Goal: Feedback & Contribution: Submit feedback/report problem

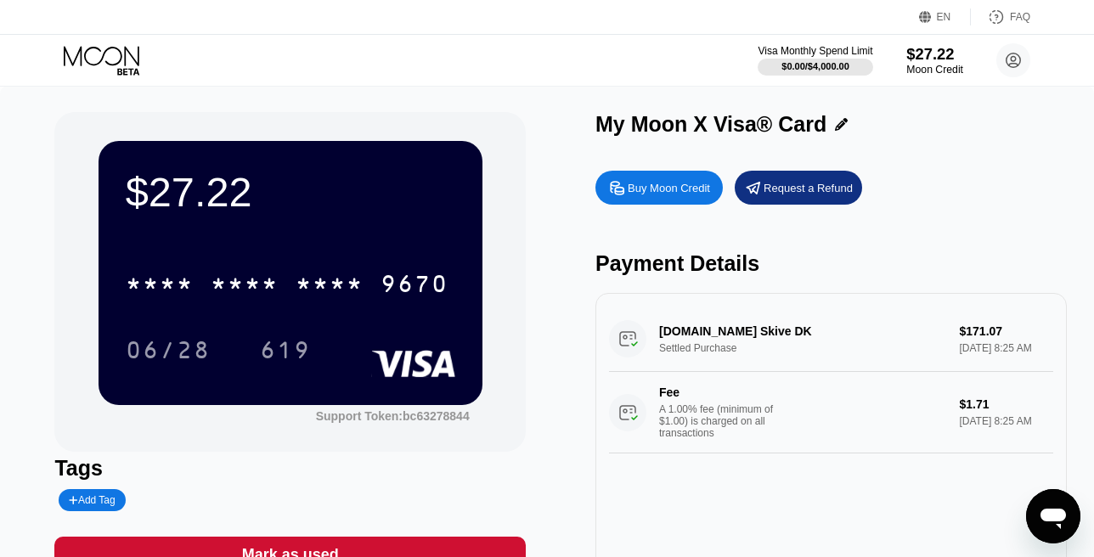
click at [922, 63] on div "$27.22" at bounding box center [934, 54] width 57 height 18
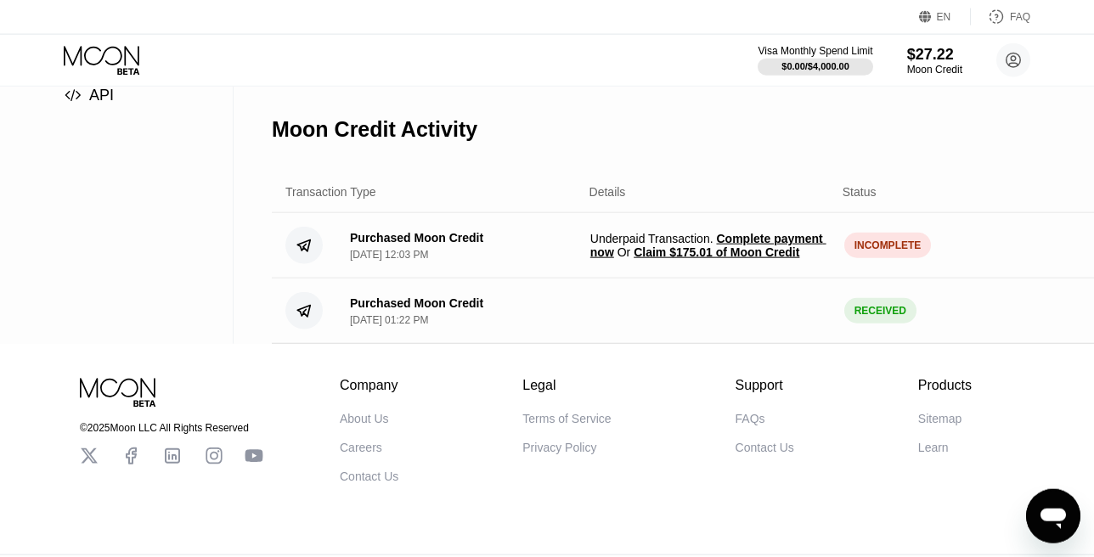
scroll to position [234, 0]
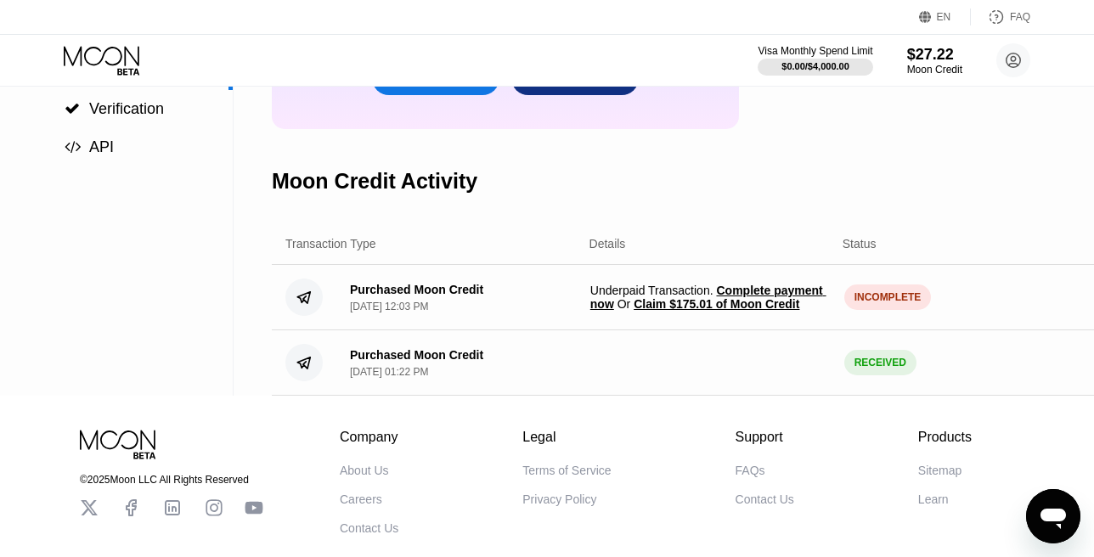
click at [686, 311] on span "Claim $175.01 of Moon Credit" at bounding box center [717, 304] width 166 height 14
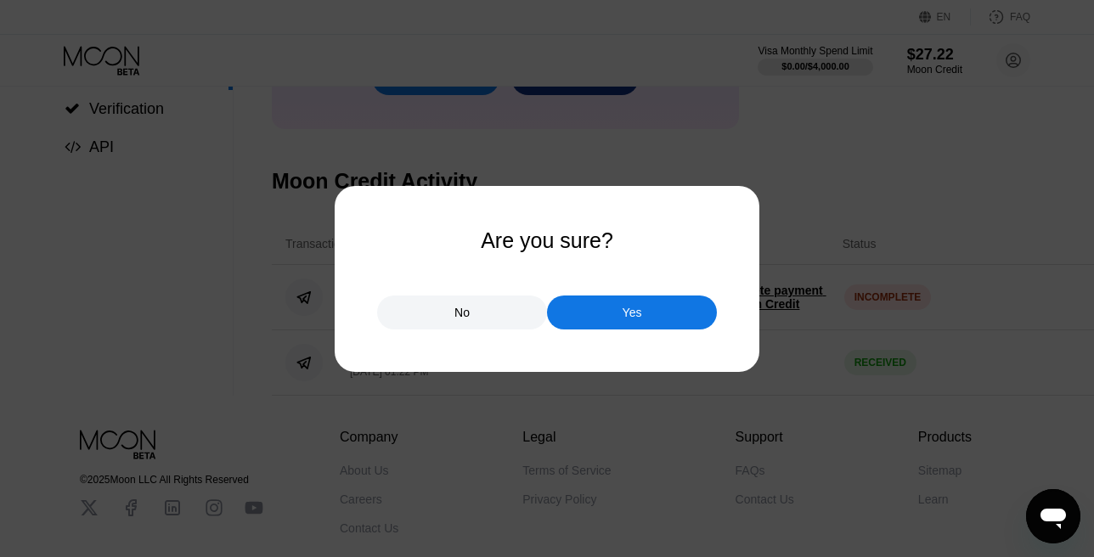
click at [464, 312] on div "No" at bounding box center [461, 312] width 15 height 15
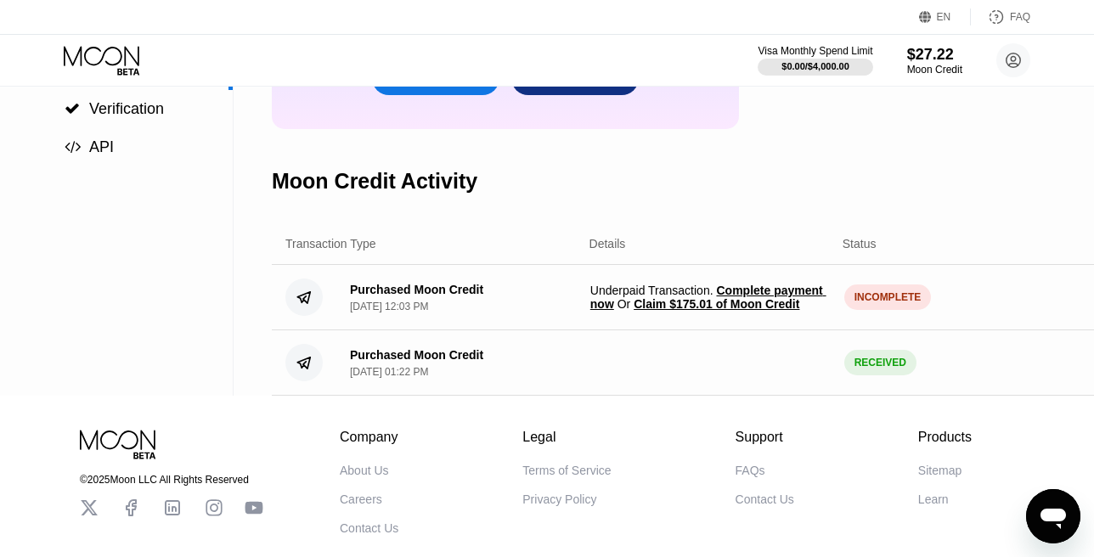
click at [645, 311] on span "Claim $175.01 of Moon Credit" at bounding box center [717, 304] width 166 height 14
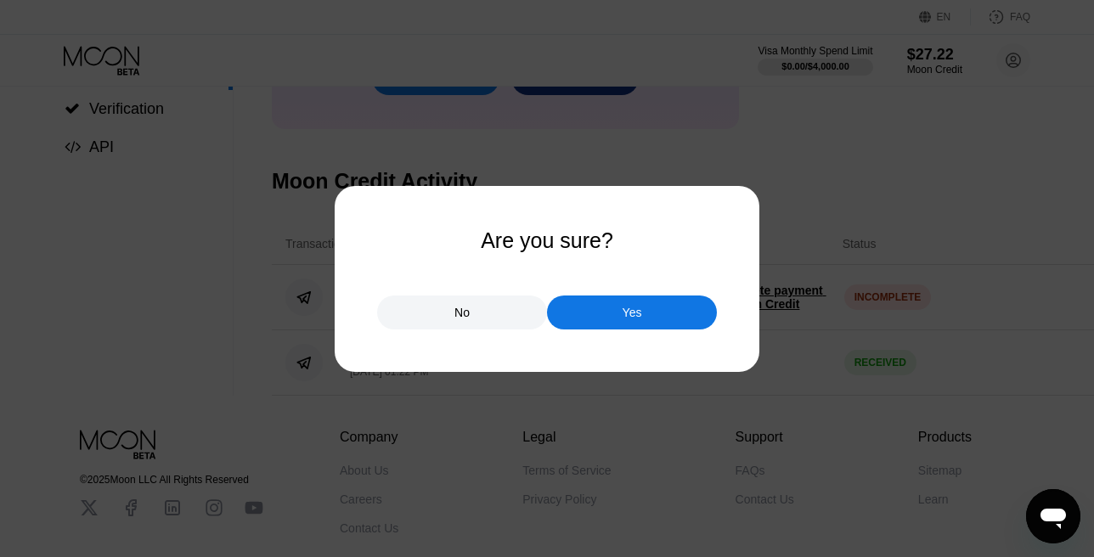
click at [578, 306] on div "Yes" at bounding box center [632, 313] width 170 height 34
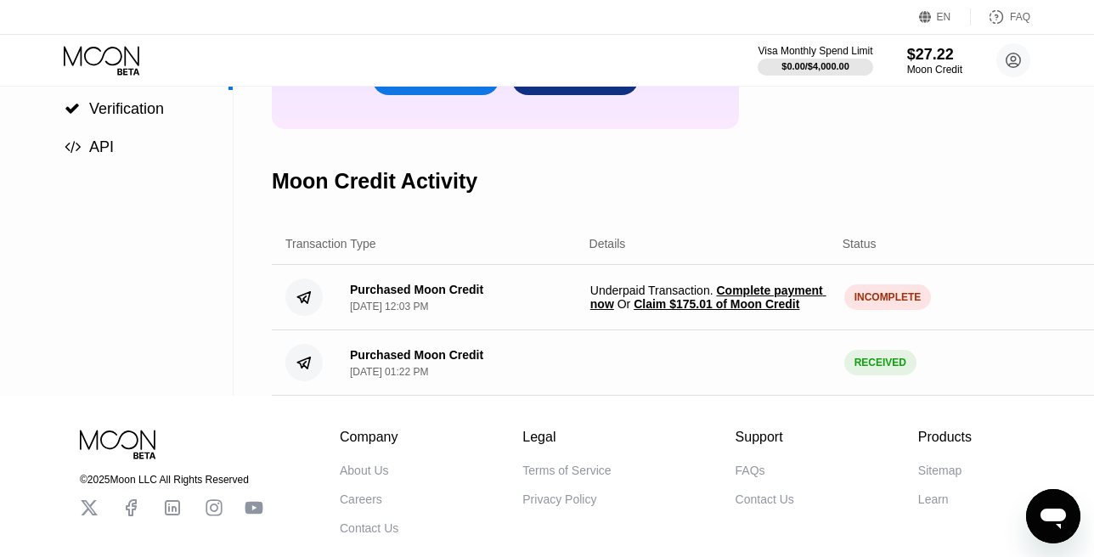
scroll to position [0, 0]
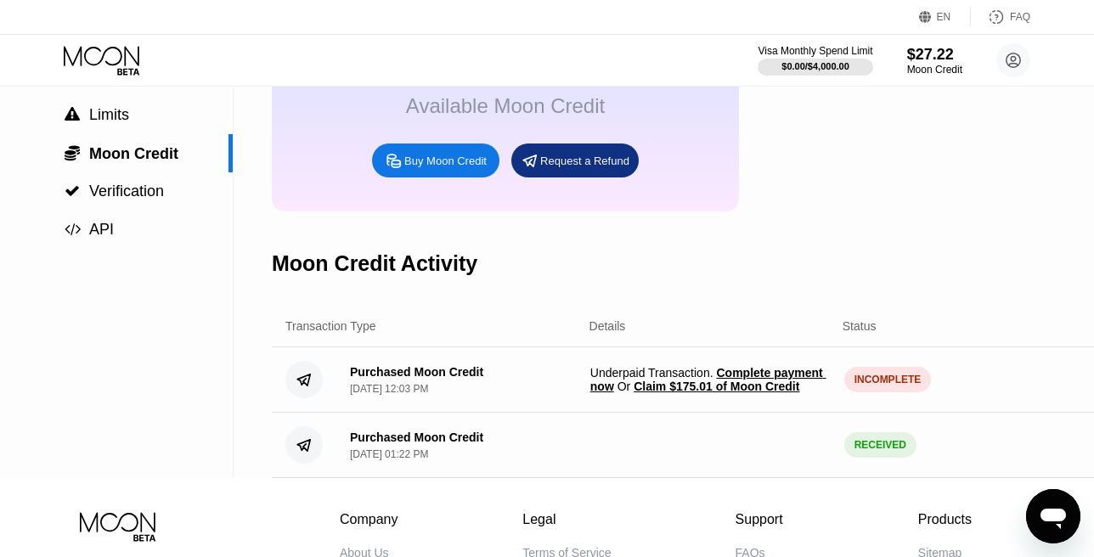
scroll to position [194, 0]
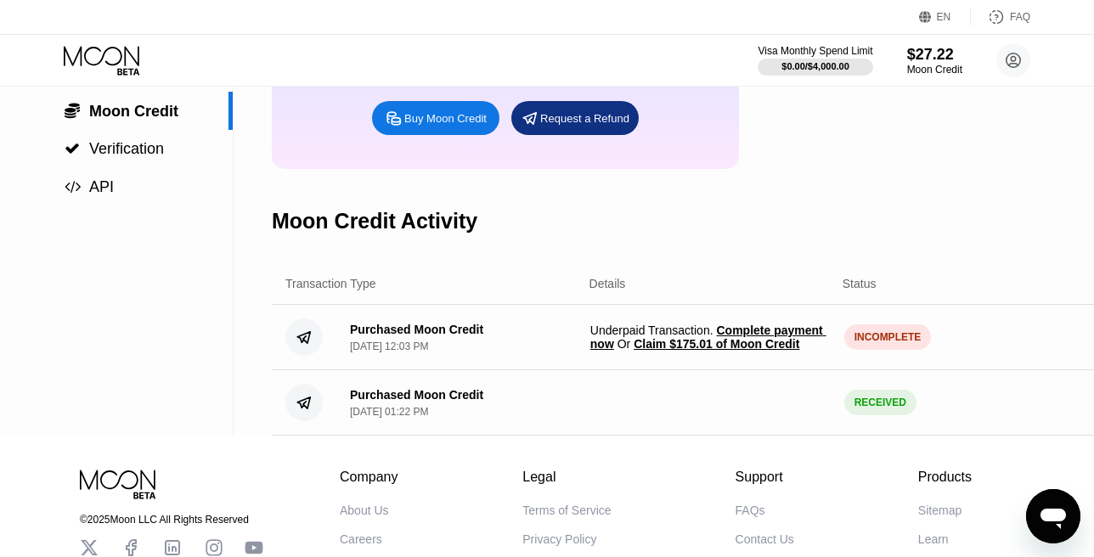
click at [724, 351] on span "Claim $175.01 of Moon Credit" at bounding box center [717, 344] width 166 height 14
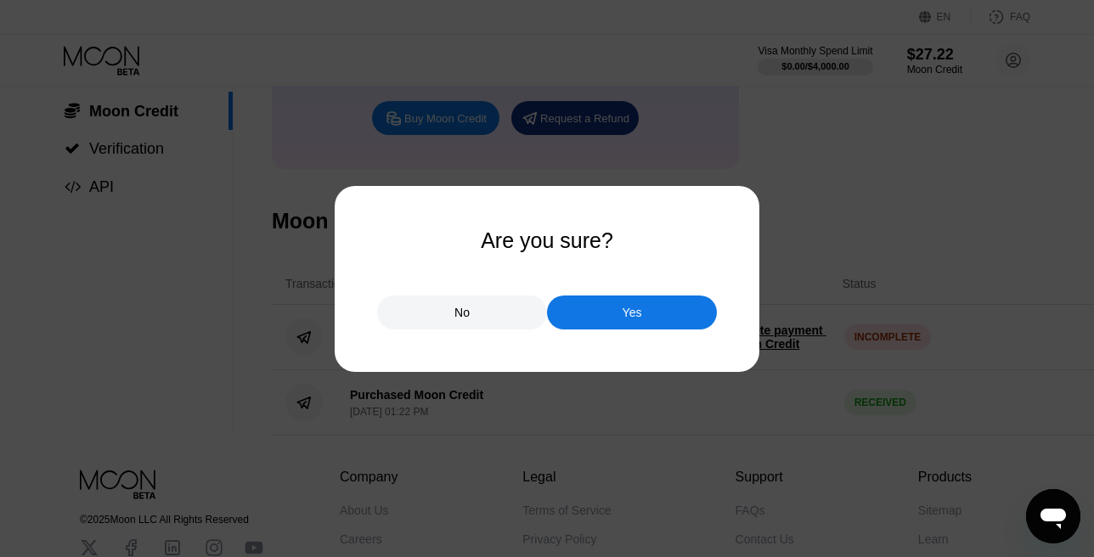
click at [605, 314] on div "Yes" at bounding box center [632, 313] width 170 height 34
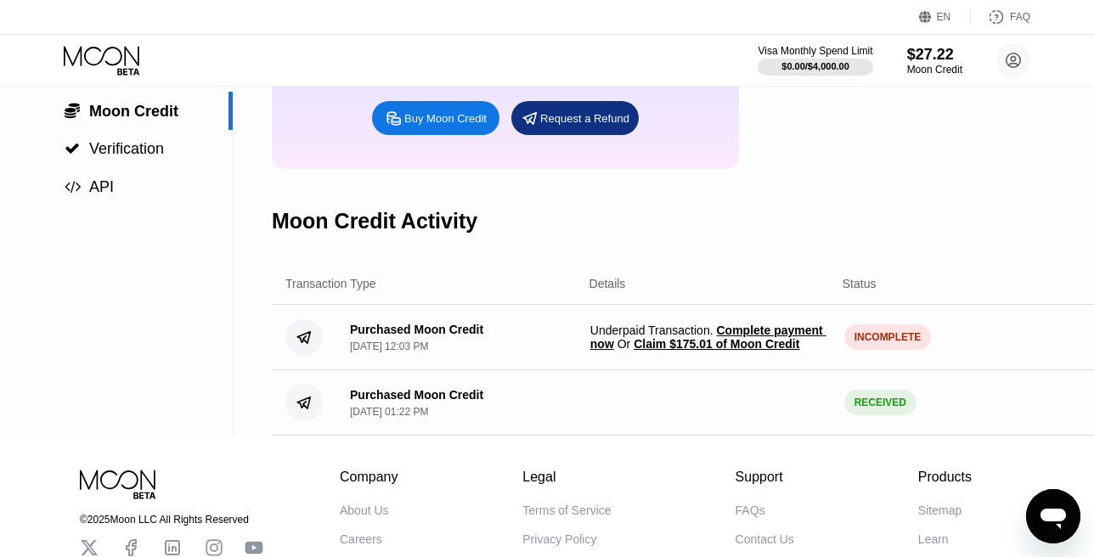
click at [781, 335] on span "Complete payment now" at bounding box center [708, 337] width 236 height 27
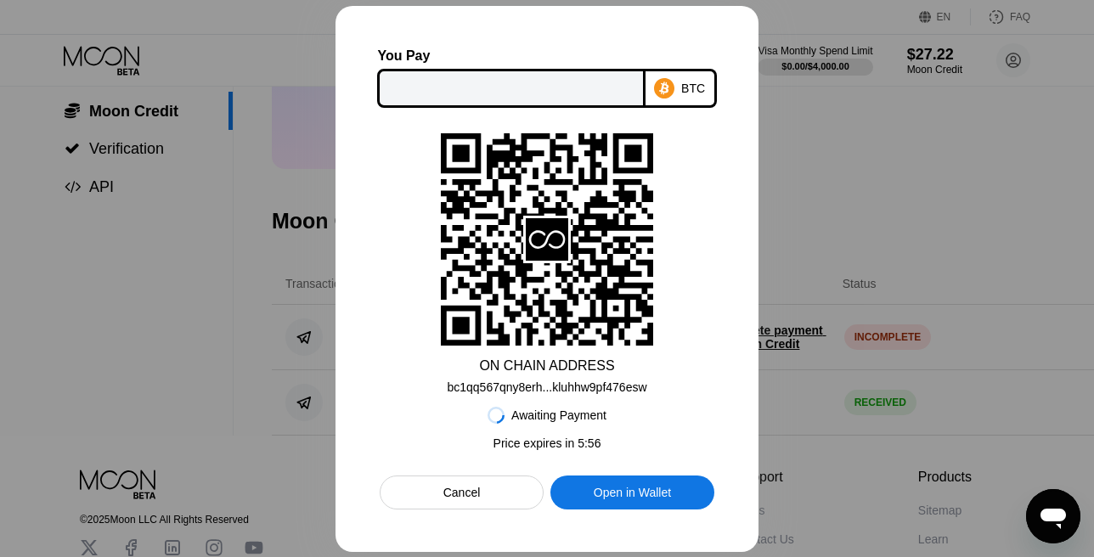
click at [457, 93] on input "text" at bounding box center [510, 88] width 235 height 34
click at [409, 161] on div "ON CHAIN ADDRESS bc1qq567qny8erh...kluhhw9pf476esw" at bounding box center [547, 263] width 335 height 261
click at [845, 304] on div at bounding box center [547, 278] width 1094 height 557
click at [422, 501] on div "Cancel" at bounding box center [462, 493] width 164 height 34
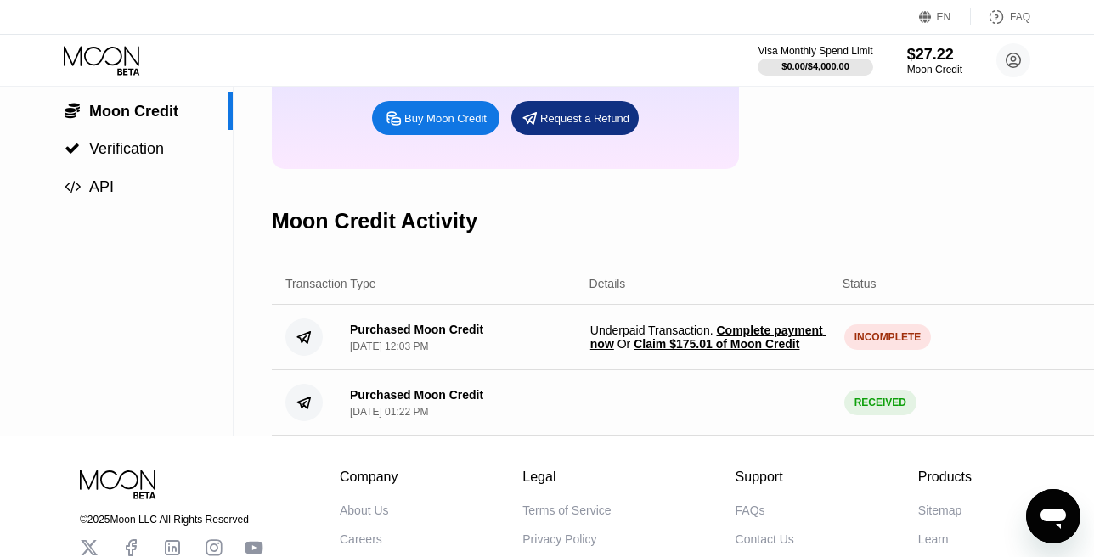
click at [1054, 510] on icon "Open messaging window" at bounding box center [1053, 519] width 25 height 20
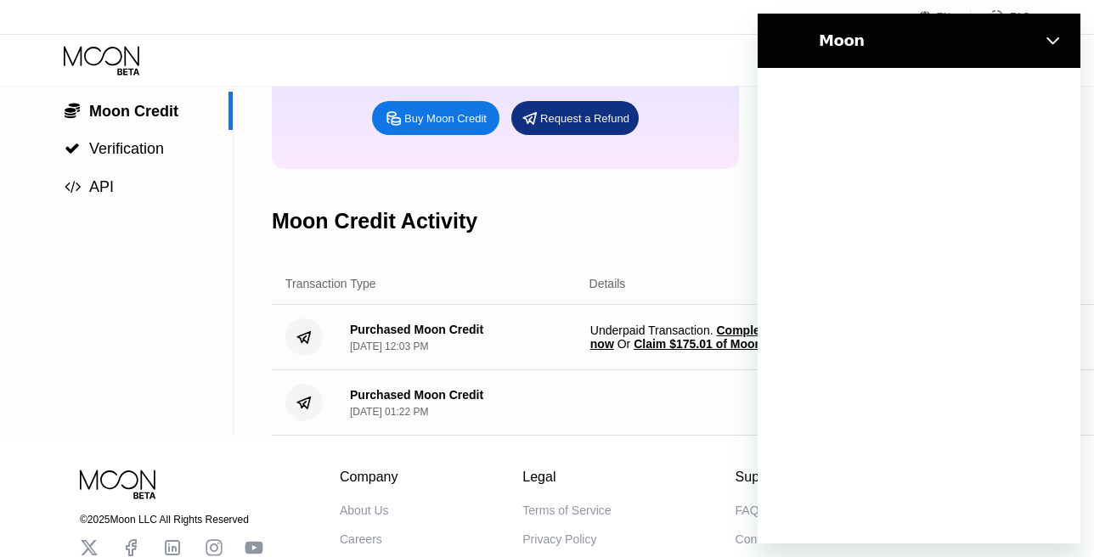
scroll to position [0, 0]
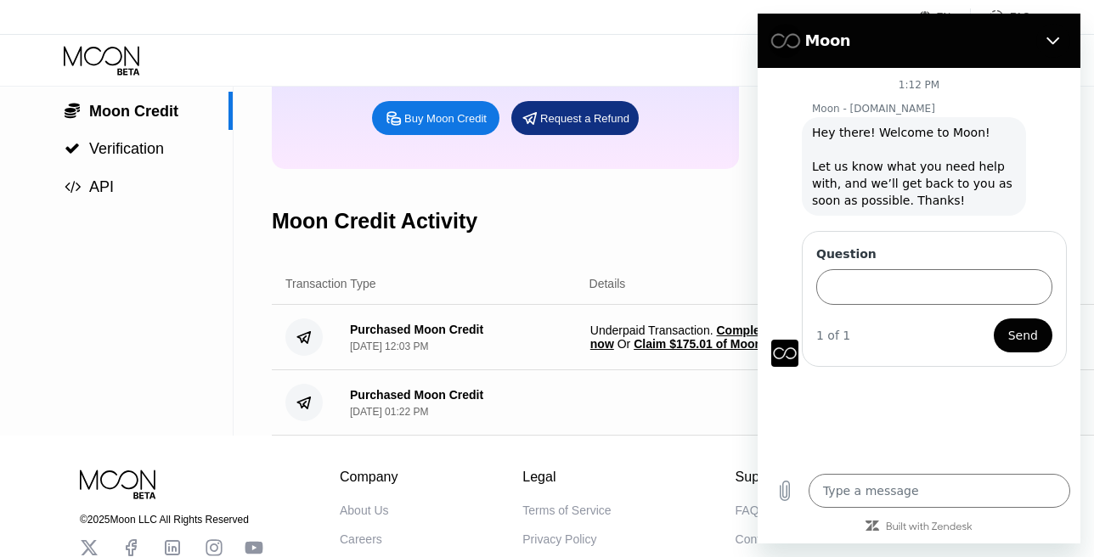
type textarea "x"
click at [866, 268] on input "Question" at bounding box center [934, 286] width 236 height 36
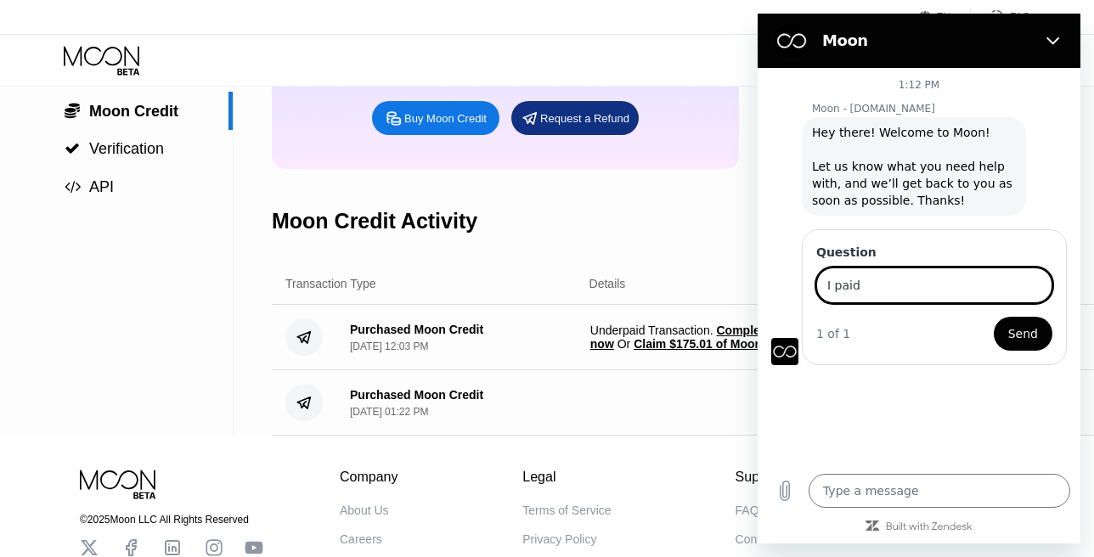
type input "I paid"
click at [662, 248] on div "Moon Credit Activity" at bounding box center [716, 221] width 888 height 84
drag, startPoint x: 1052, startPoint y: 40, endPoint x: 1701, endPoint y: 118, distance: 654.5
click at [1052, 40] on icon "Close" at bounding box center [1053, 41] width 14 height 14
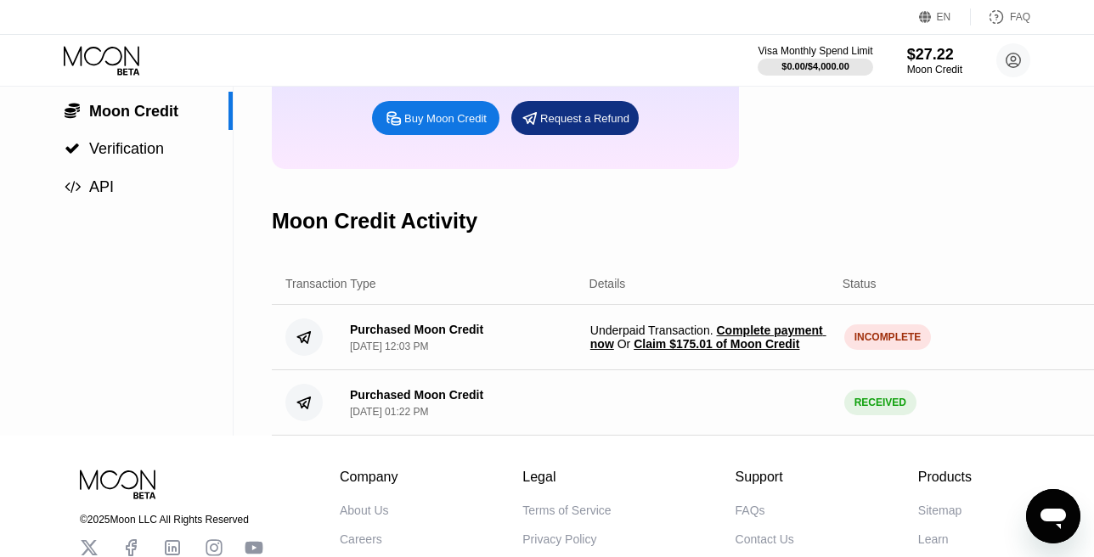
drag, startPoint x: 768, startPoint y: 339, endPoint x: 807, endPoint y: 71, distance: 271.2
click at [773, 317] on div "Purchased Moon Credit [DATE] 12:03 PM Underpaid Transaction . Complete payment …" at bounding box center [716, 337] width 888 height 65
click at [767, 336] on span "Complete payment now" at bounding box center [708, 337] width 236 height 27
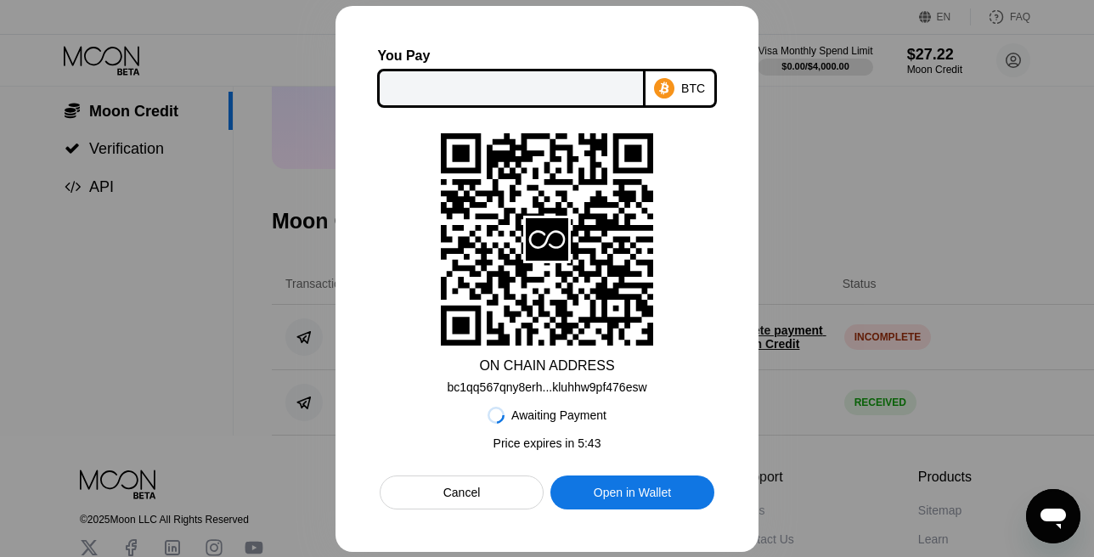
click at [1046, 500] on div "Open messaging window" at bounding box center [1053, 516] width 51 height 51
type textarea "x"
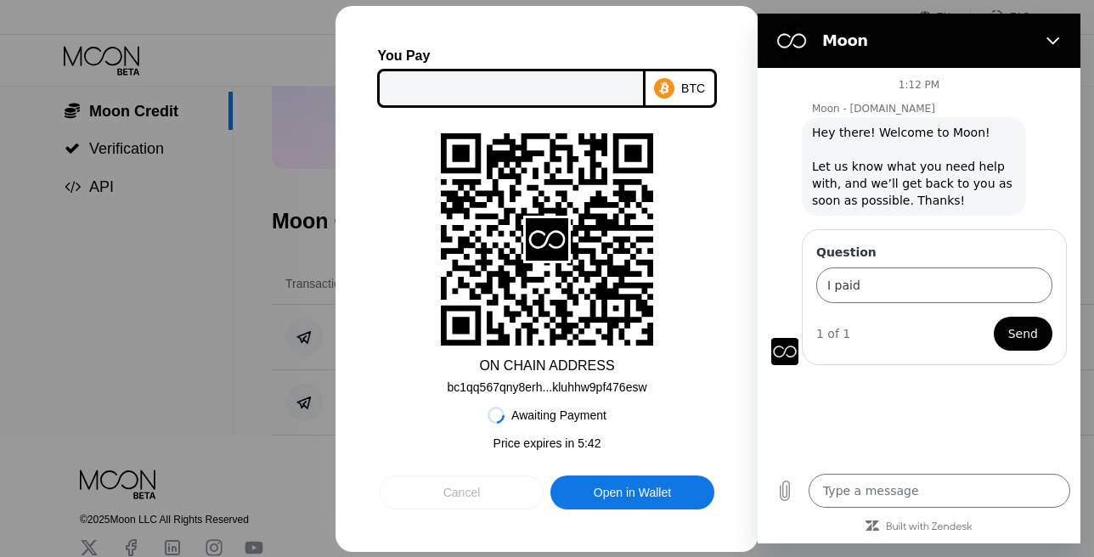
click at [463, 500] on div "Cancel" at bounding box center [461, 492] width 37 height 15
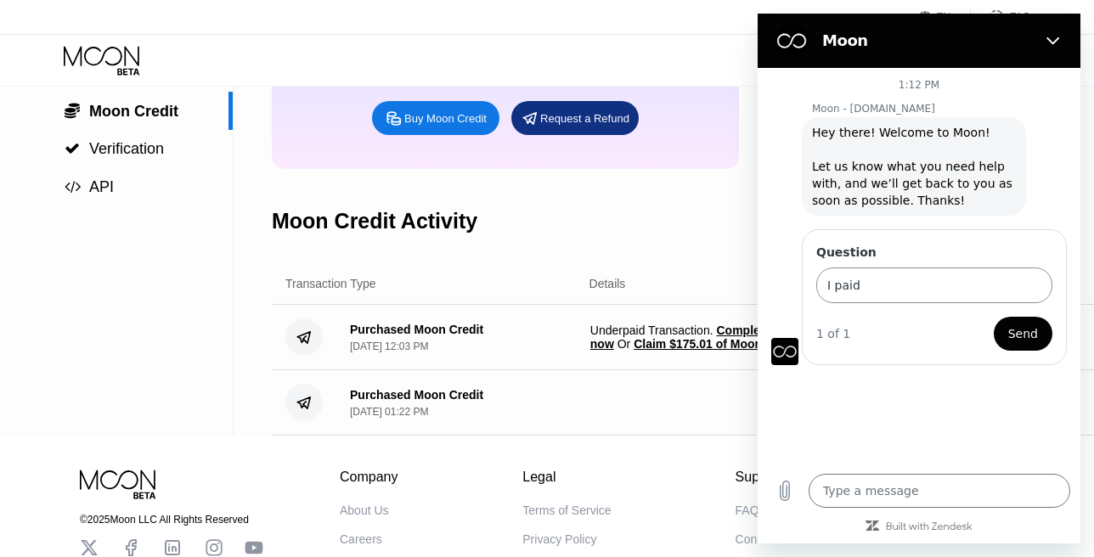
click at [872, 269] on input "I paid" at bounding box center [934, 286] width 236 height 36
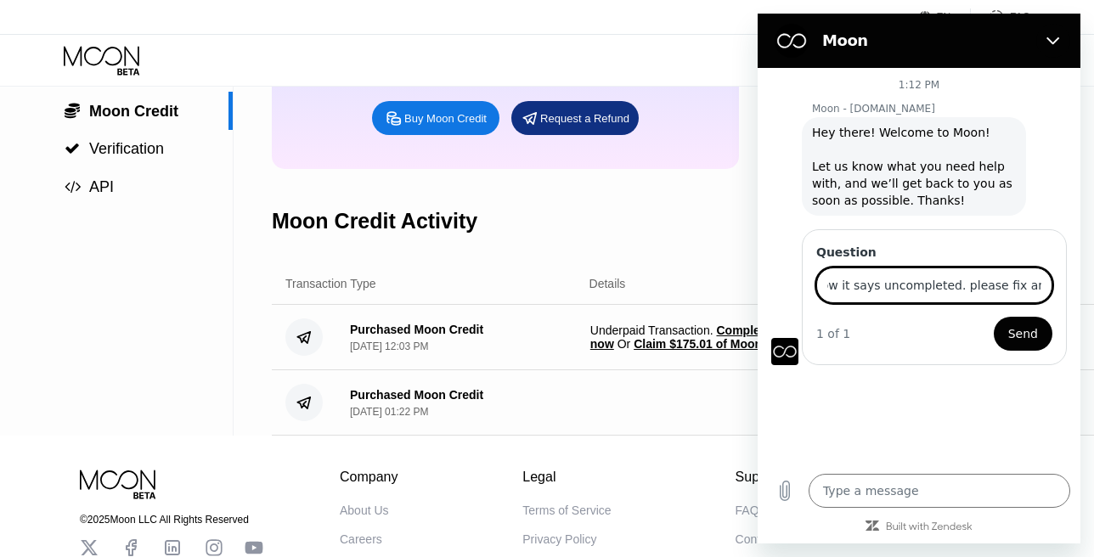
scroll to position [0, 830]
type input "I paid for 175.01$ with BTC on chain, at first it seemed like you got my money …"
click at [1029, 325] on span "Send" at bounding box center [1023, 334] width 30 height 20
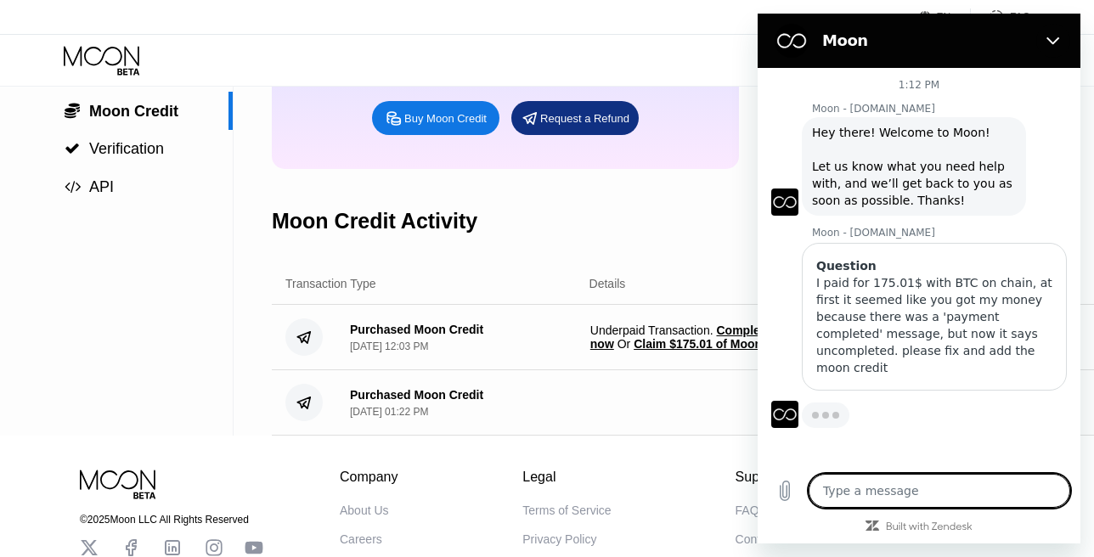
type textarea "x"
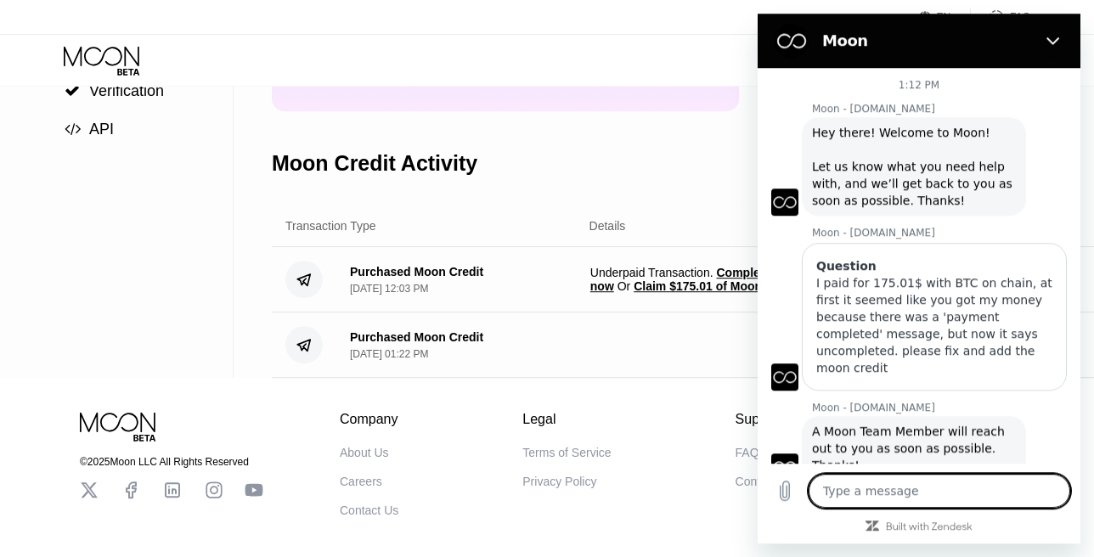
scroll to position [291, 0]
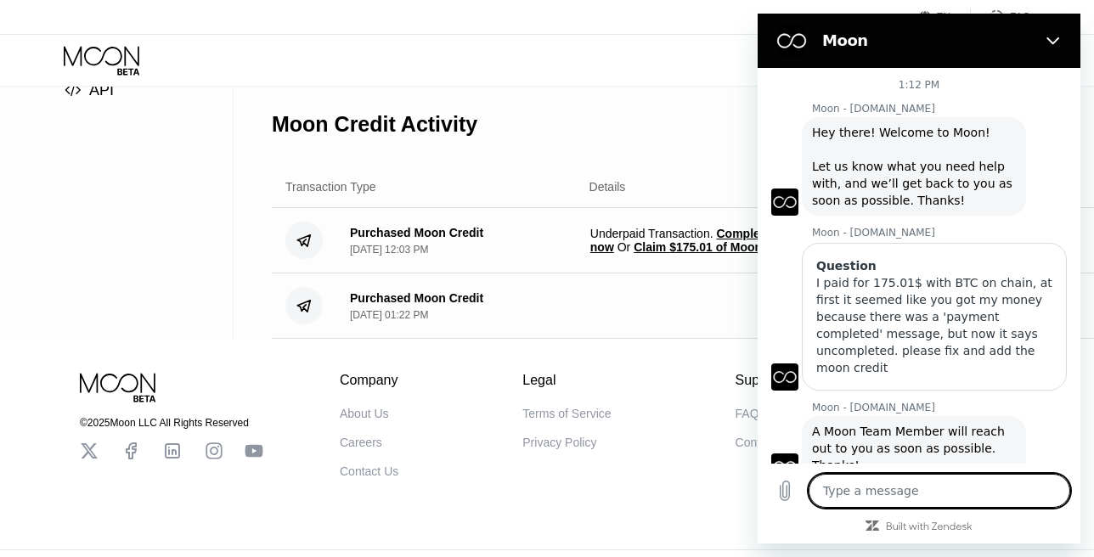
click at [893, 494] on textarea at bounding box center [940, 491] width 262 height 34
type textarea "h"
type textarea "x"
type textarea "he"
type textarea "x"
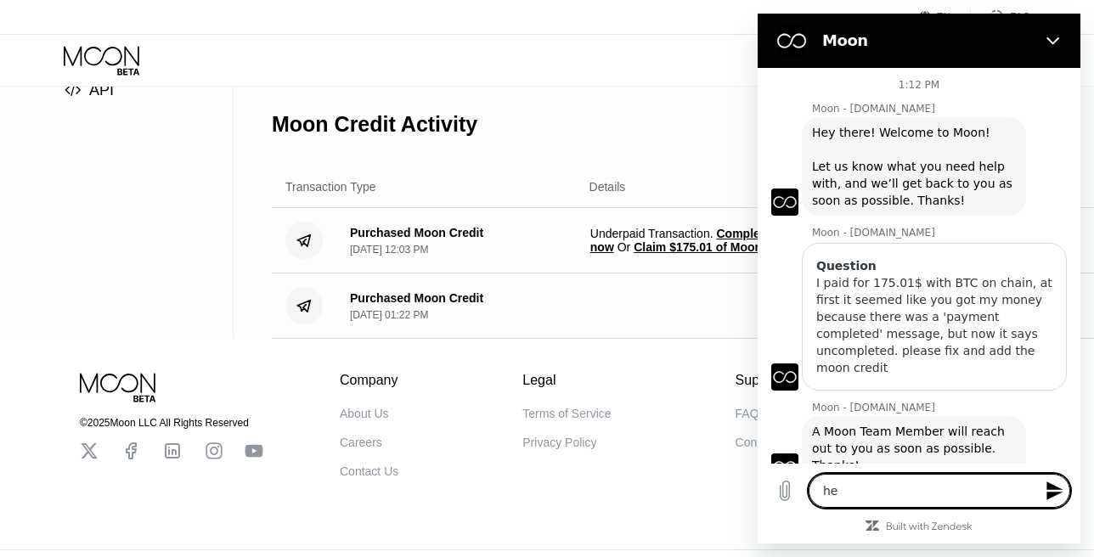
type textarea "hel"
type textarea "x"
type textarea "hell"
type textarea "x"
type textarea "hello"
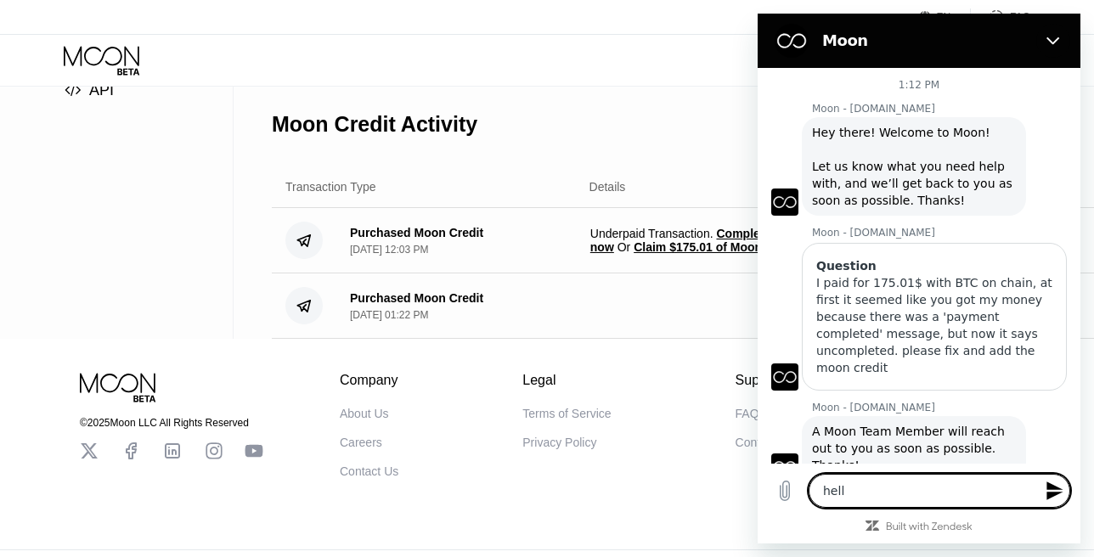
type textarea "x"
type textarea "hello?"
type textarea "x"
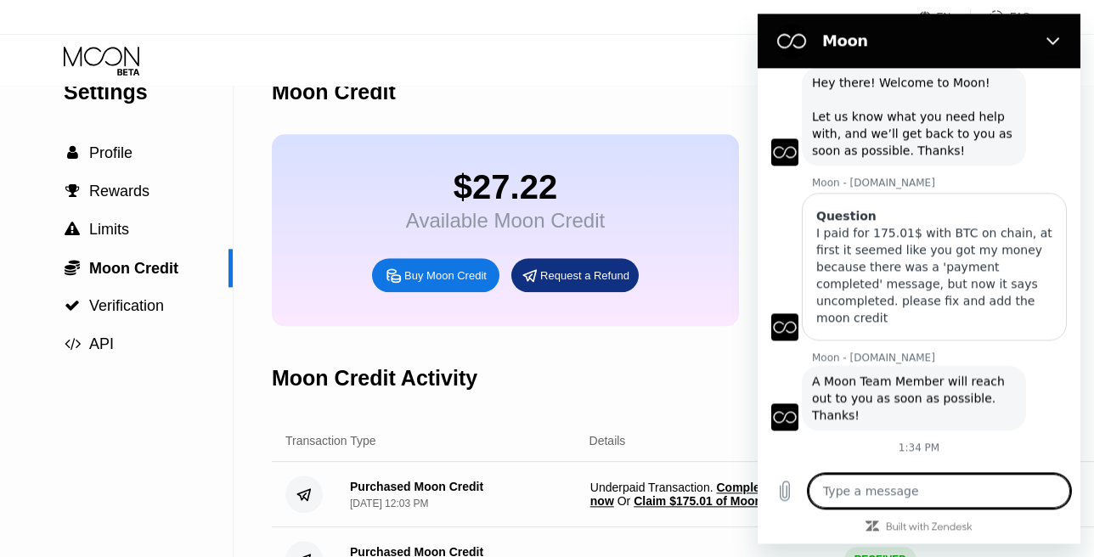
scroll to position [0, 0]
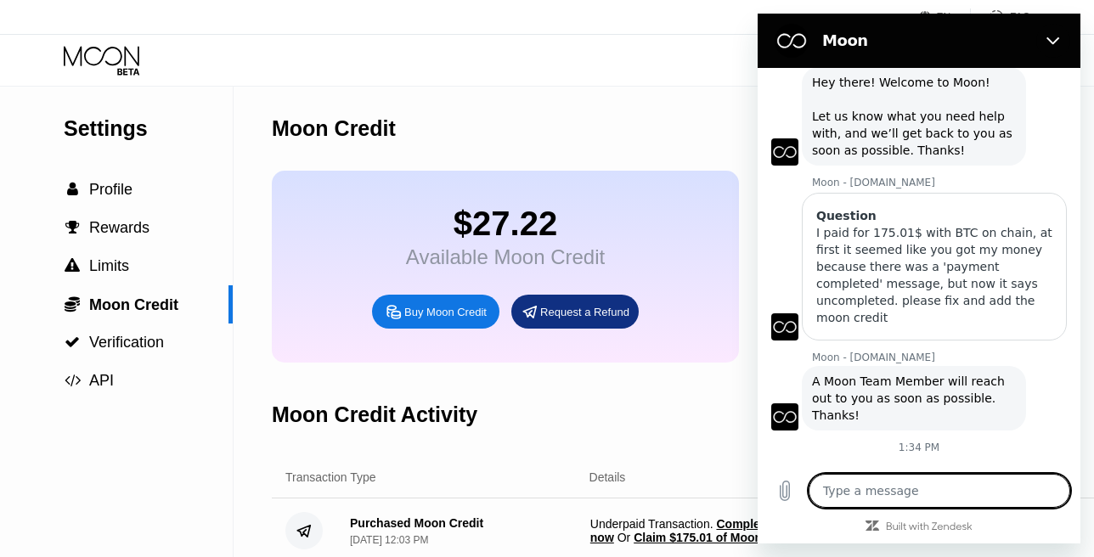
type textarea "x"
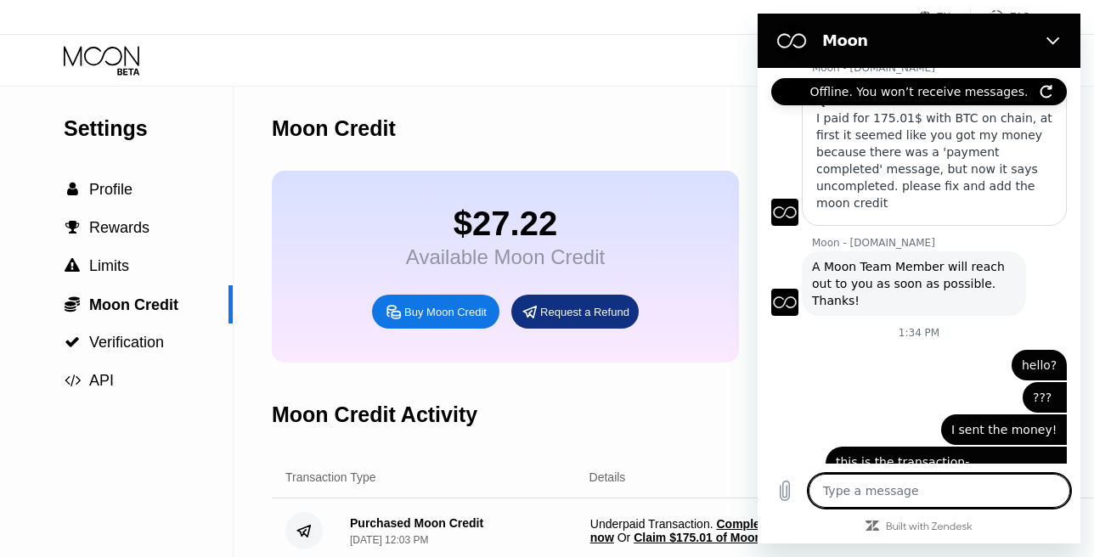
scroll to position [179, 0]
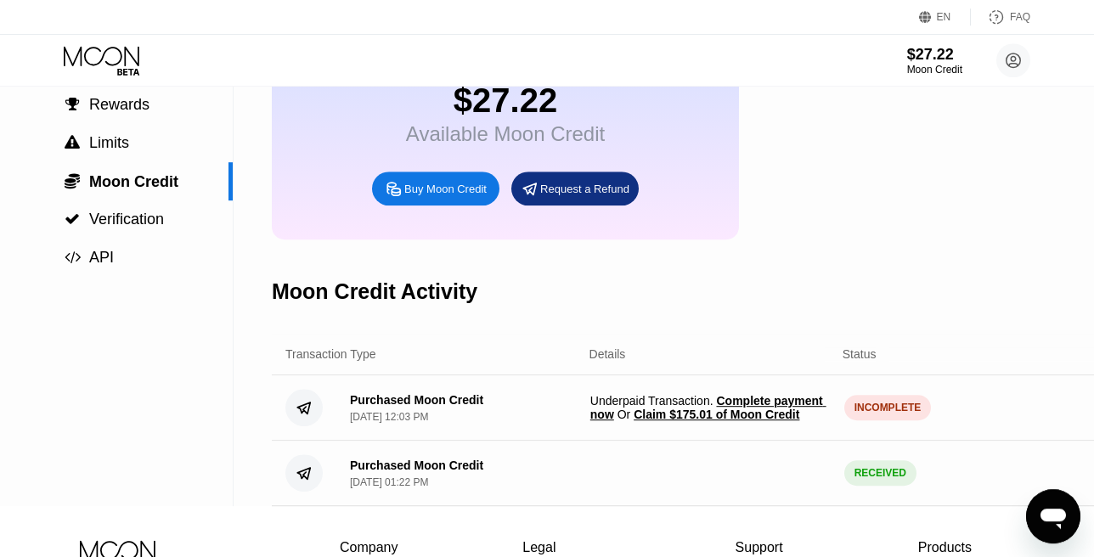
scroll to position [194, 0]
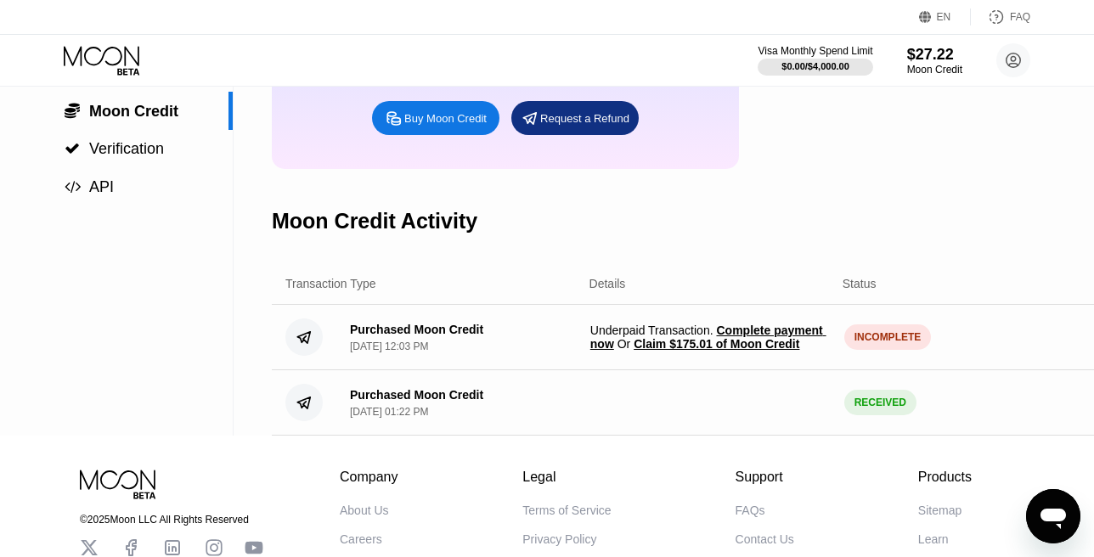
click at [764, 351] on span "Claim $175.01 of Moon Credit" at bounding box center [717, 344] width 166 height 14
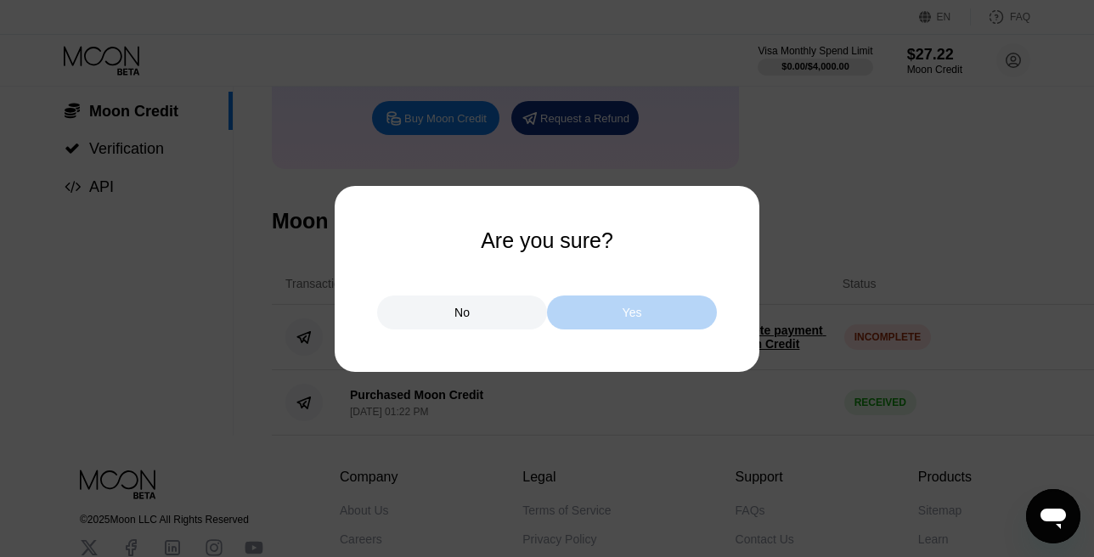
click at [593, 307] on div "Yes" at bounding box center [632, 313] width 170 height 34
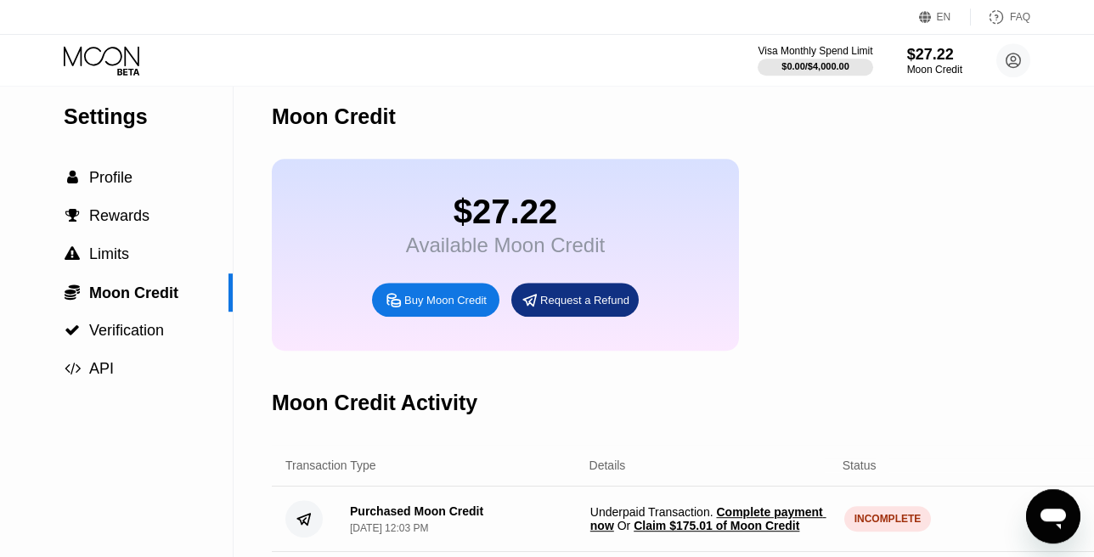
scroll to position [0, 0]
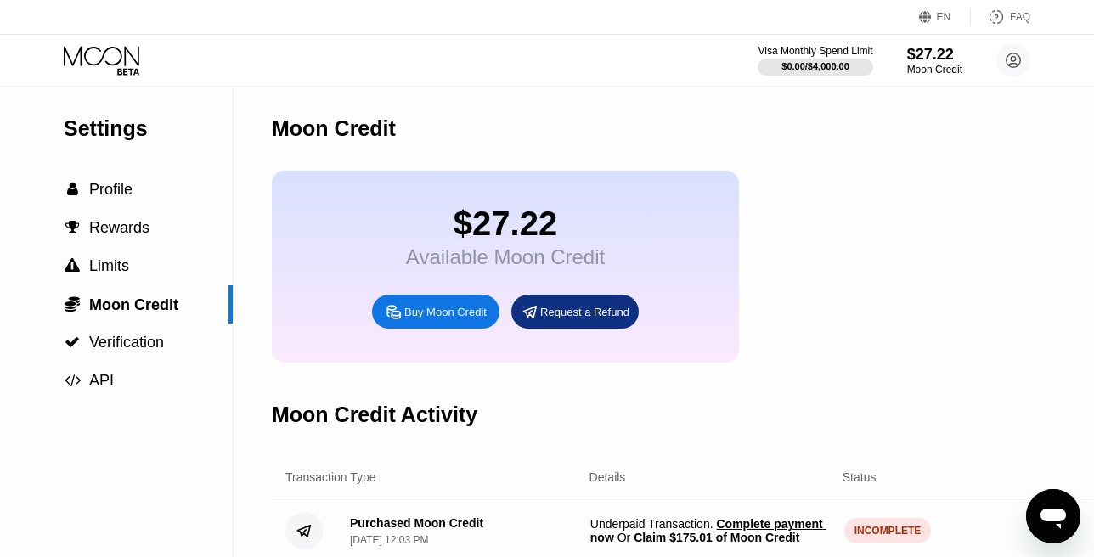
click at [556, 317] on div "Request a Refund" at bounding box center [584, 312] width 89 height 14
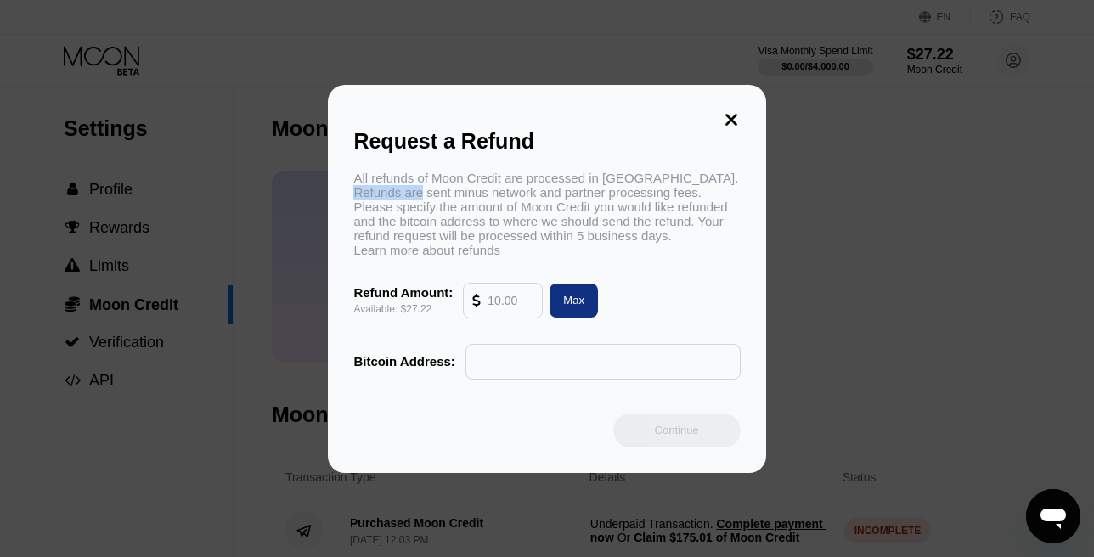
drag, startPoint x: 668, startPoint y: 184, endPoint x: 408, endPoint y: 191, distance: 260.9
click at [408, 191] on div "All refunds of Moon Credit are processed in Bitcoin. Refunds are sent minus net…" at bounding box center [546, 214] width 386 height 87
click at [413, 190] on div "All refunds of Moon Credit are processed in Bitcoin. Refunds are sent minus net…" at bounding box center [546, 214] width 386 height 87
click at [727, 122] on icon at bounding box center [731, 119] width 19 height 19
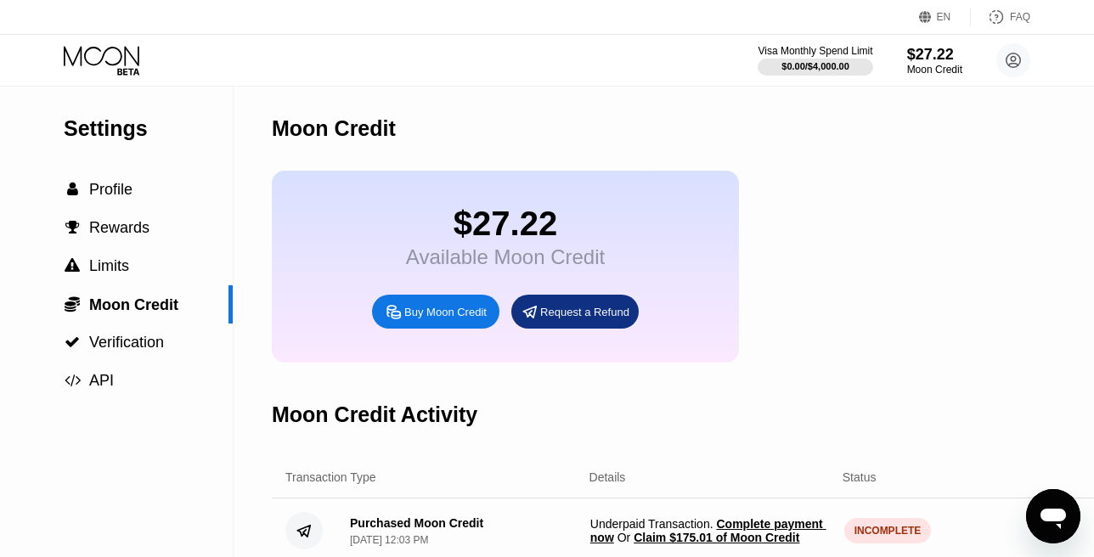
click at [1075, 530] on button "Open messaging window" at bounding box center [1053, 516] width 54 height 54
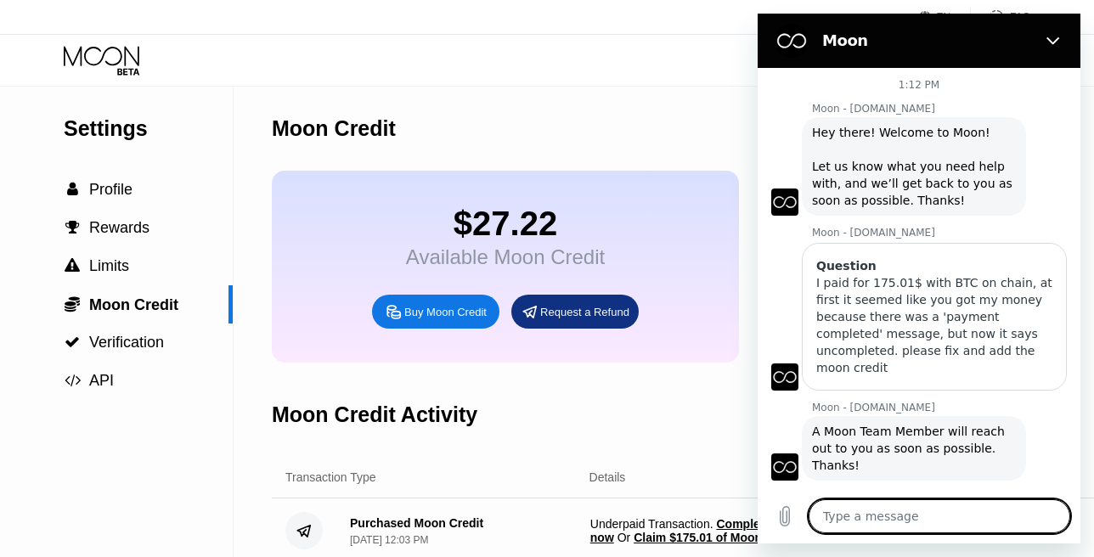
scroll to position [50, 0]
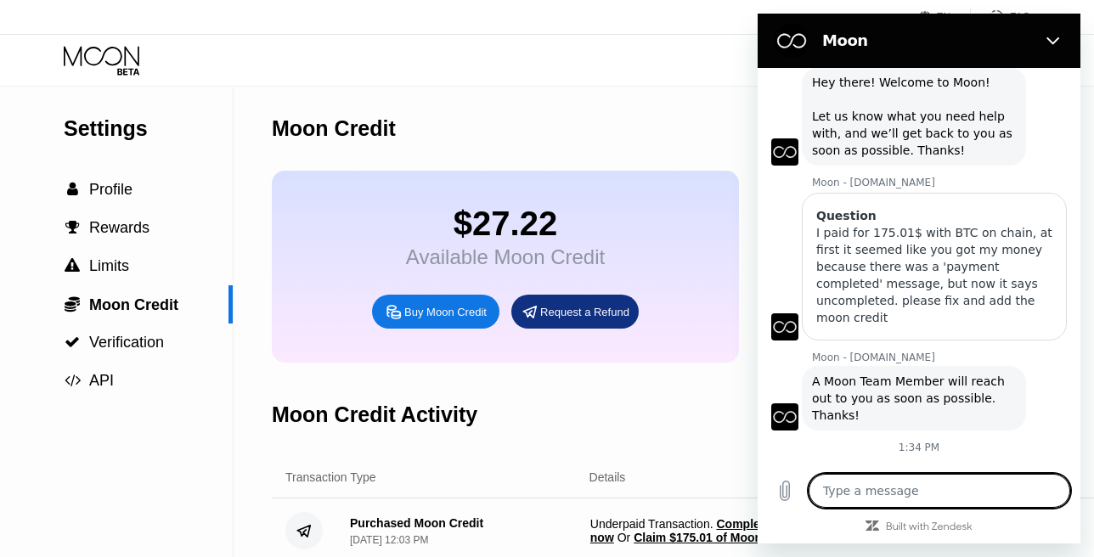
click at [900, 491] on textarea at bounding box center [940, 491] width 262 height 34
type textarea "?"
type textarea "x"
type textarea "??"
type textarea "x"
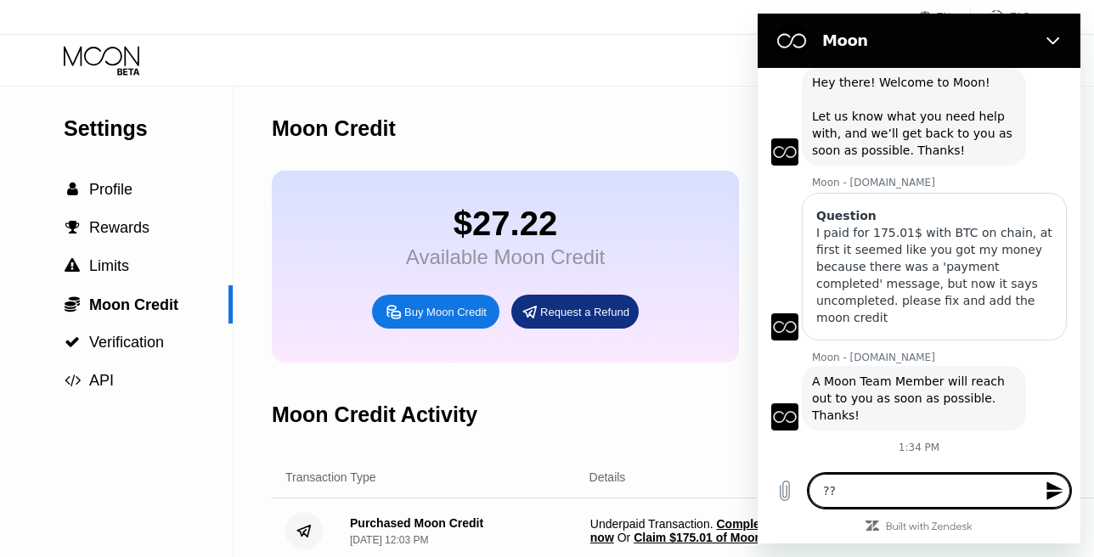
type textarea "???"
type textarea "x"
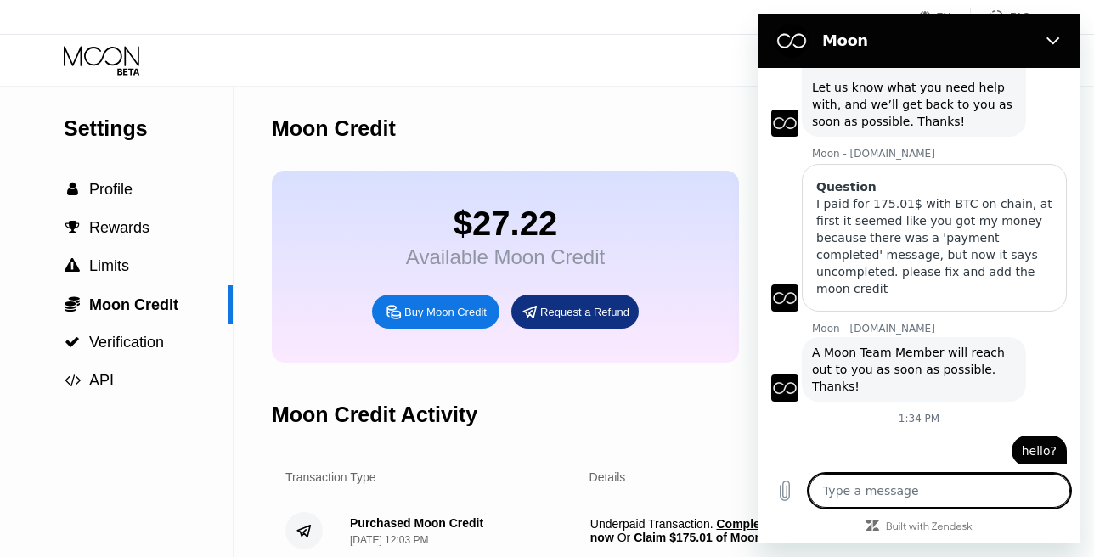
type textarea "x"
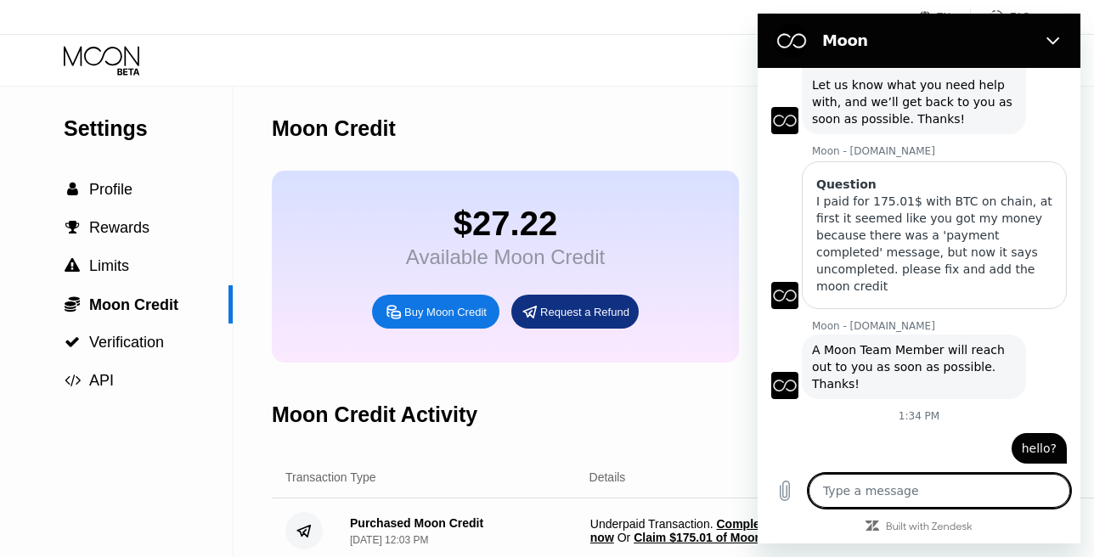
scroll to position [82, 0]
type textarea "I"
type textarea "x"
type textarea "I"
type textarea "x"
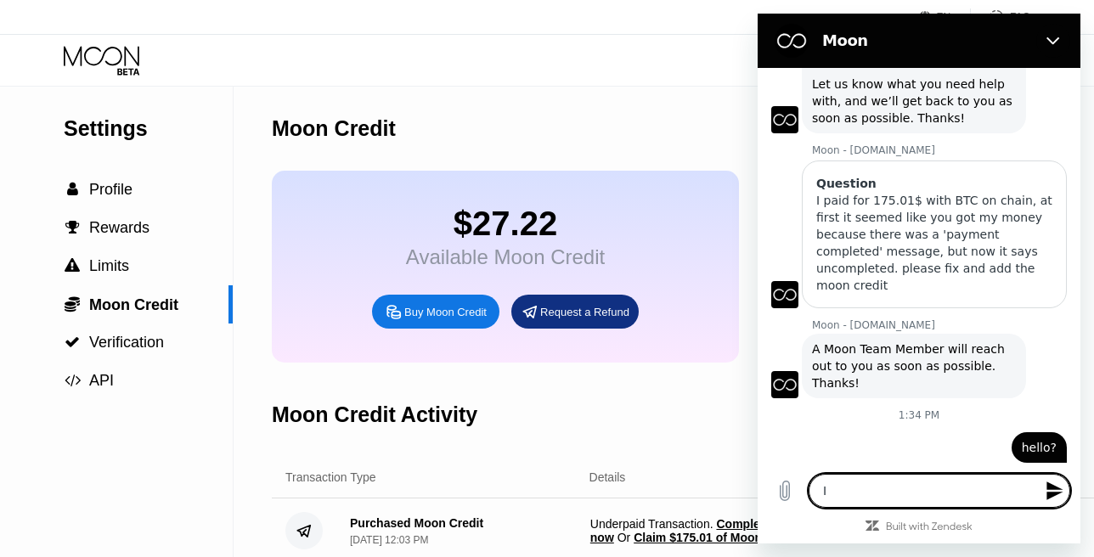
type textarea "I s"
type textarea "x"
type textarea "I se"
type textarea "x"
type textarea "I sen"
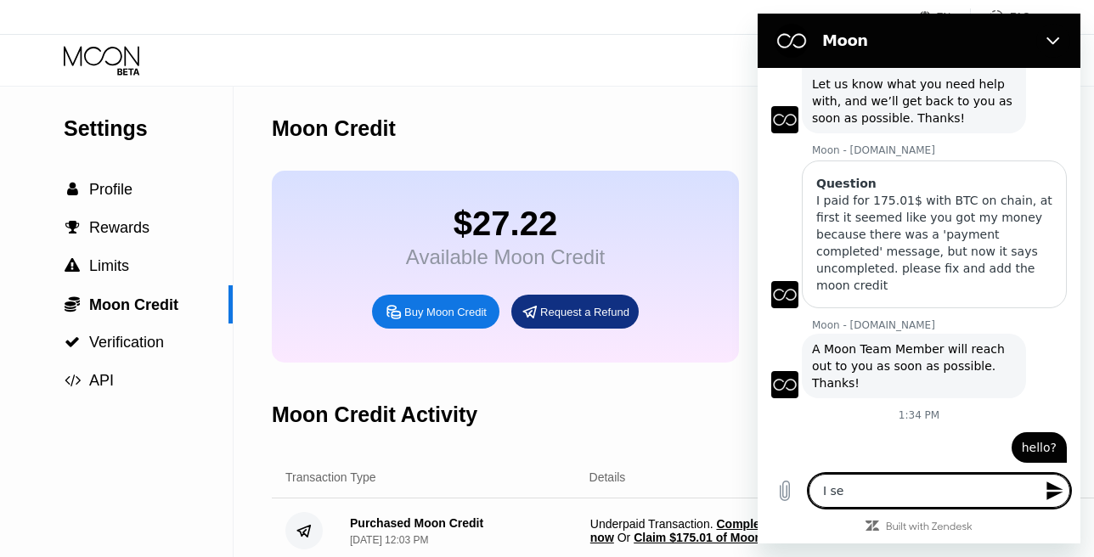
type textarea "x"
type textarea "I sent"
type textarea "x"
type textarea "I sent"
type textarea "x"
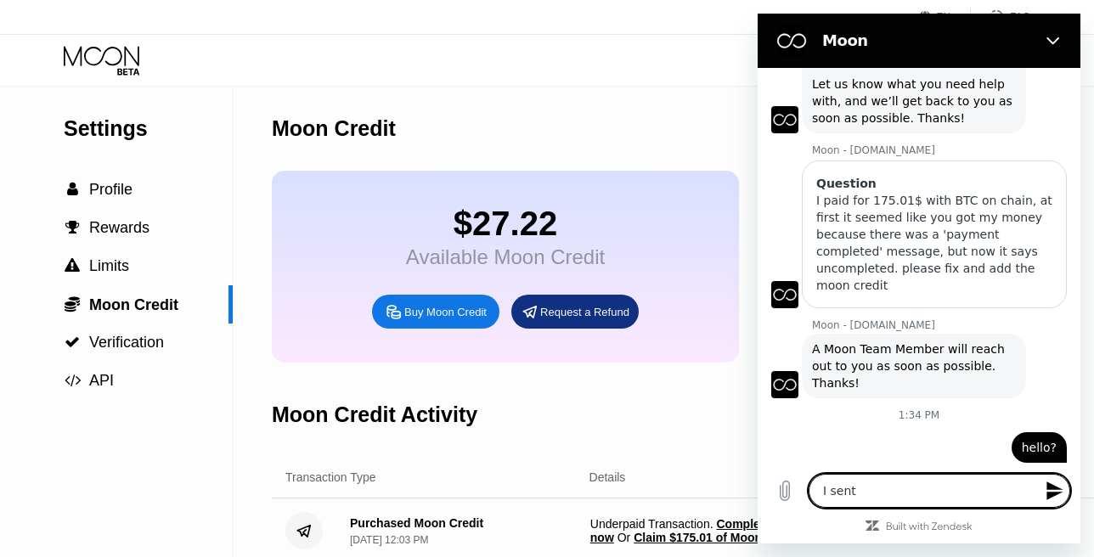
type textarea "I sent t"
type textarea "x"
type textarea "I sent th"
type textarea "x"
type textarea "I sent the"
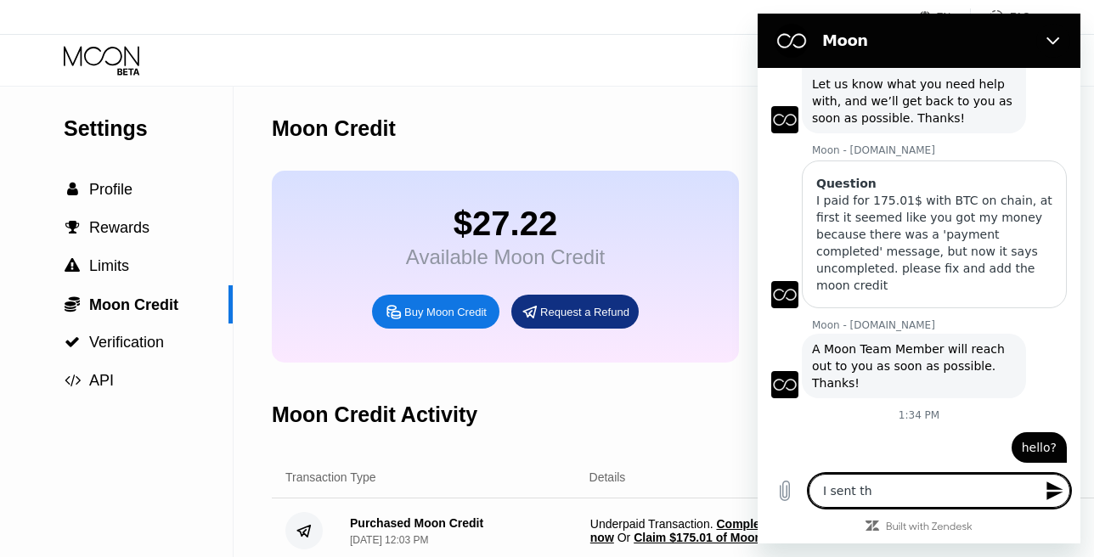
type textarea "x"
type textarea "I sent the"
type textarea "x"
type textarea "I sent the m"
type textarea "x"
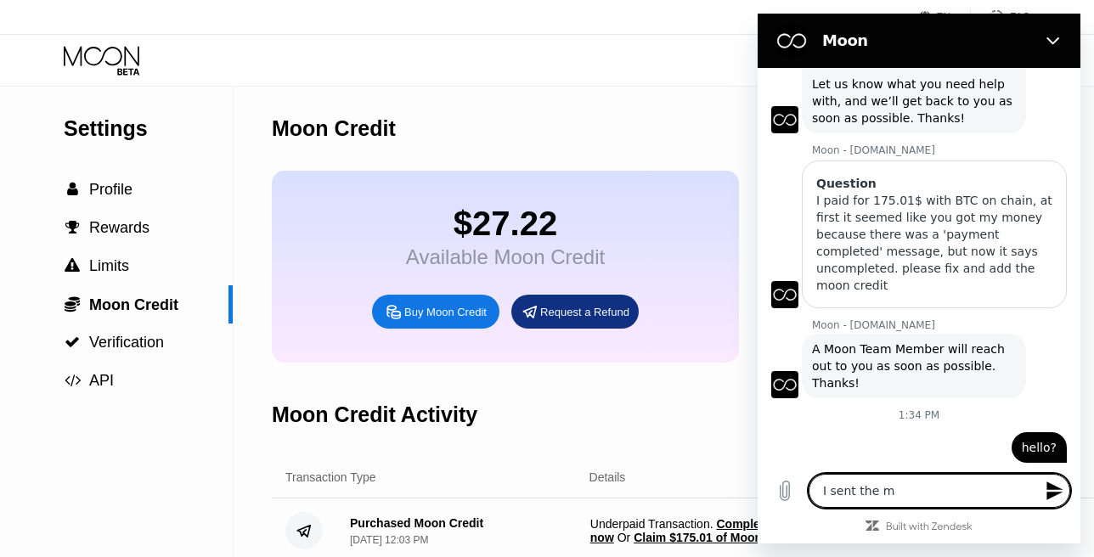
type textarea "I sent the mo"
type textarea "x"
type textarea "I sent the mon"
type textarea "x"
type textarea "I sent the mone"
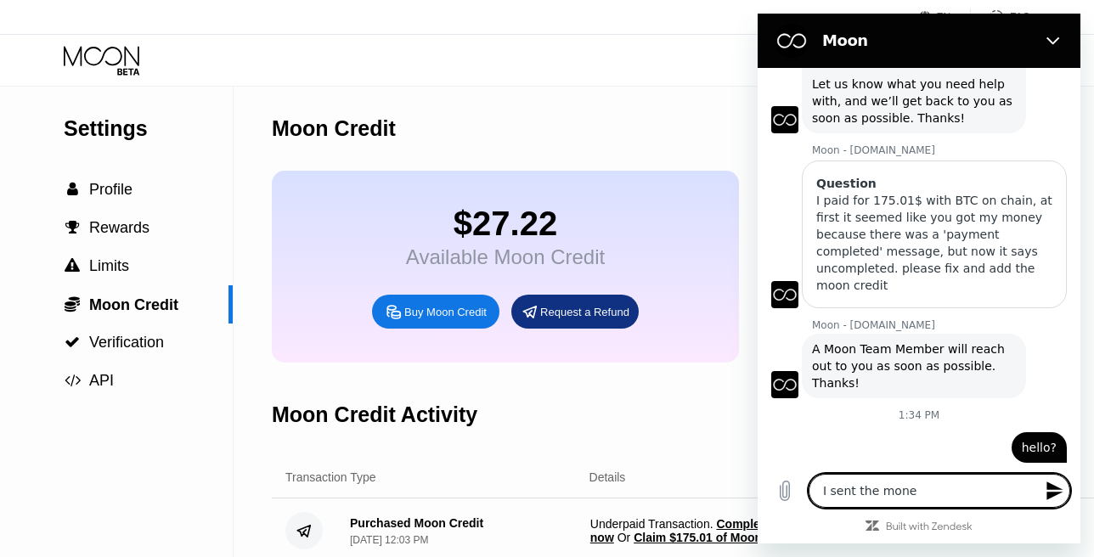
type textarea "x"
type textarea "I sent the money"
type textarea "x"
type textarea "I sent the money!"
type textarea "x"
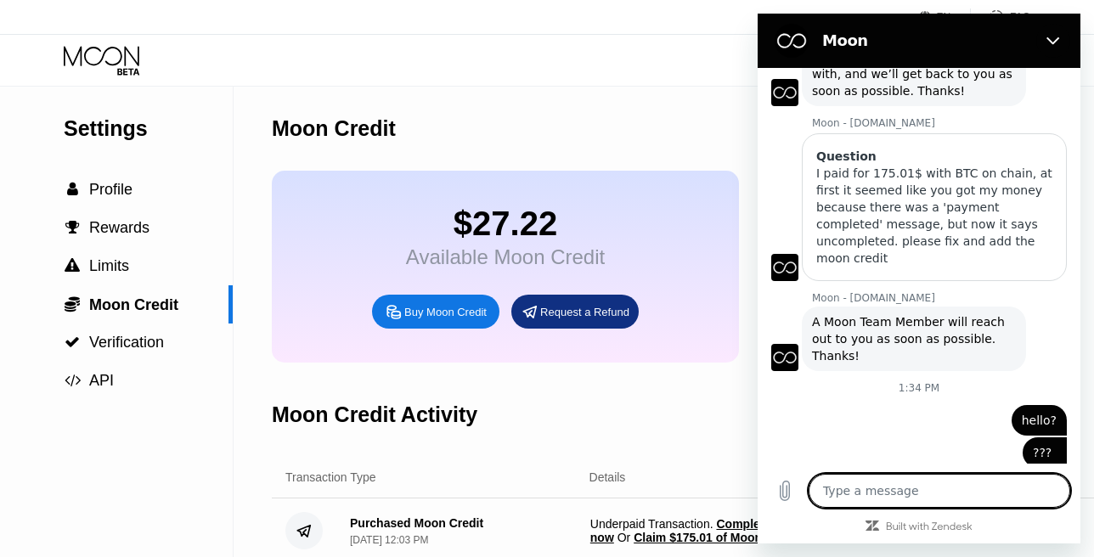
scroll to position [111, 0]
type textarea "x"
click at [895, 488] on textarea at bounding box center [940, 491] width 262 height 34
type textarea "t"
type textarea "x"
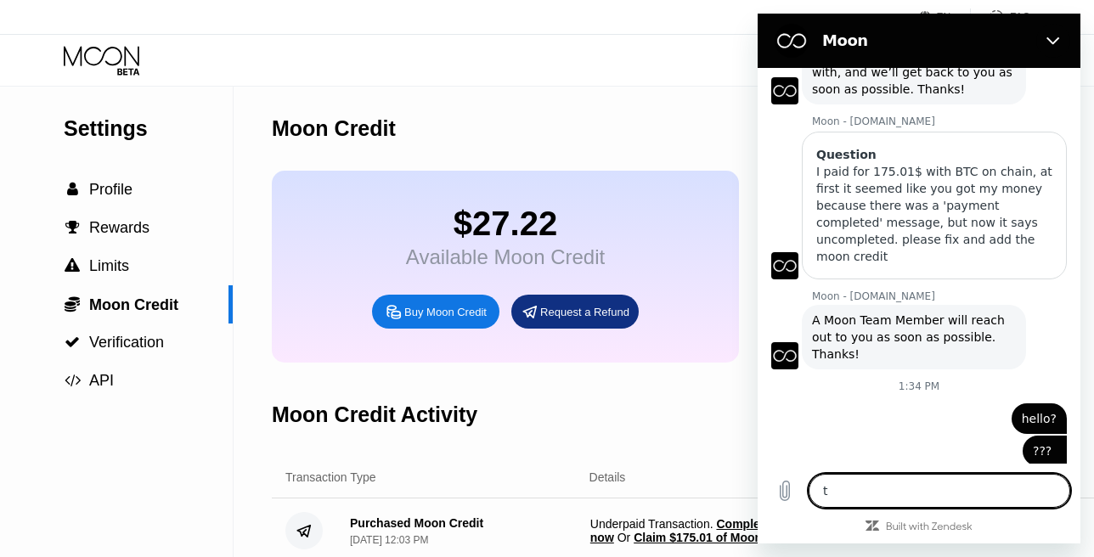
type textarea "th"
type textarea "x"
type textarea "thi"
type textarea "x"
type textarea "this"
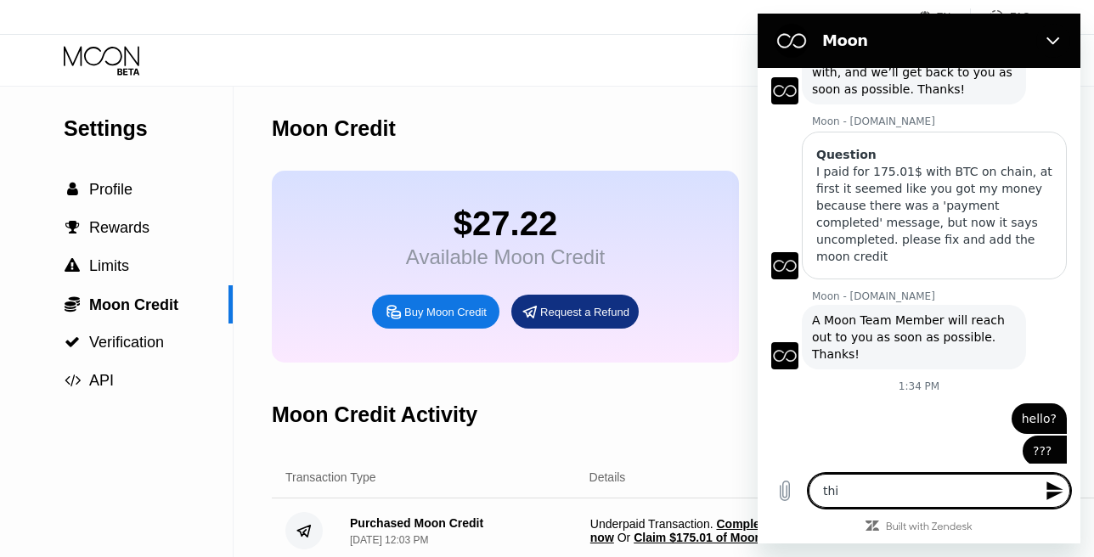
type textarea "x"
type textarea "this"
type textarea "x"
type textarea "this i"
type textarea "x"
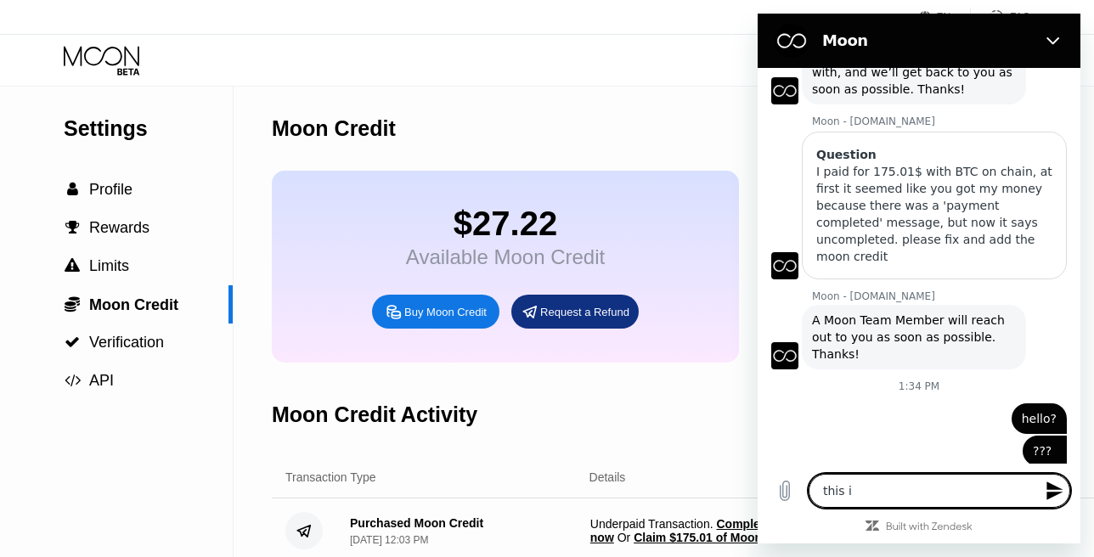
type textarea "this is"
type textarea "x"
type textarea "this is"
type textarea "x"
type textarea "this is t"
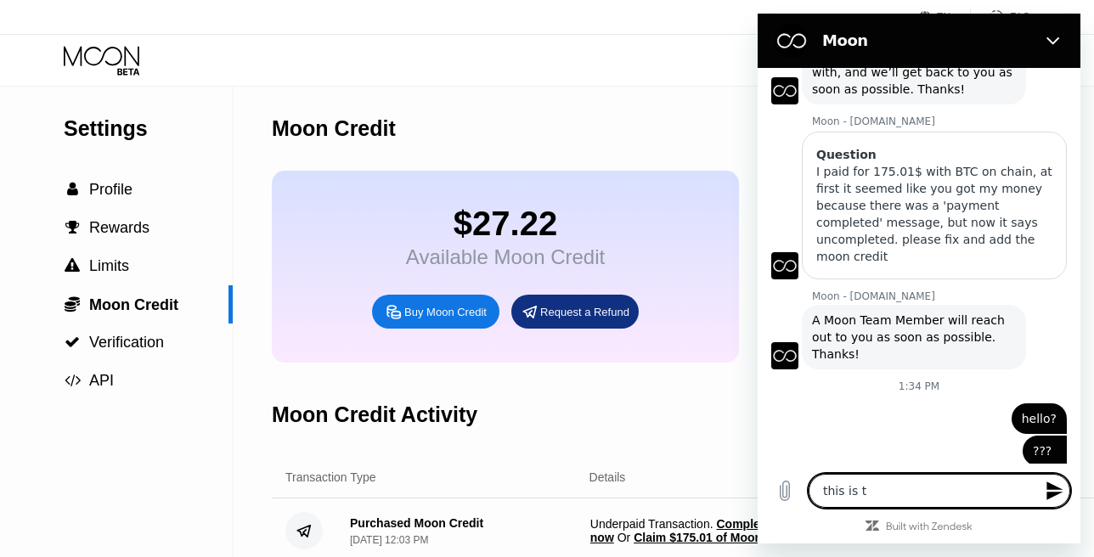
type textarea "x"
type textarea "this is th"
type textarea "x"
type textarea "this is the"
type textarea "x"
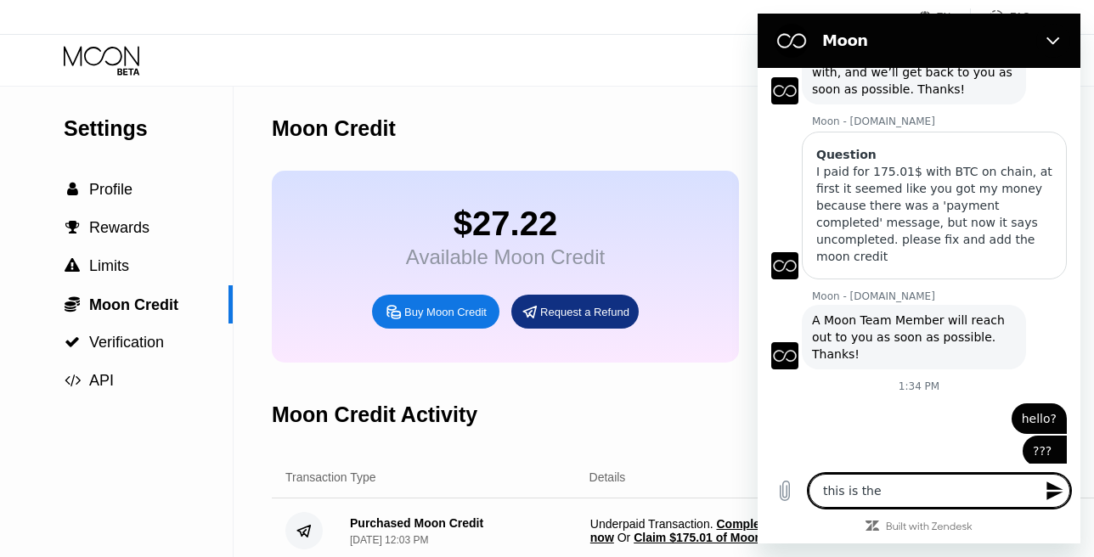
type textarea "this is the"
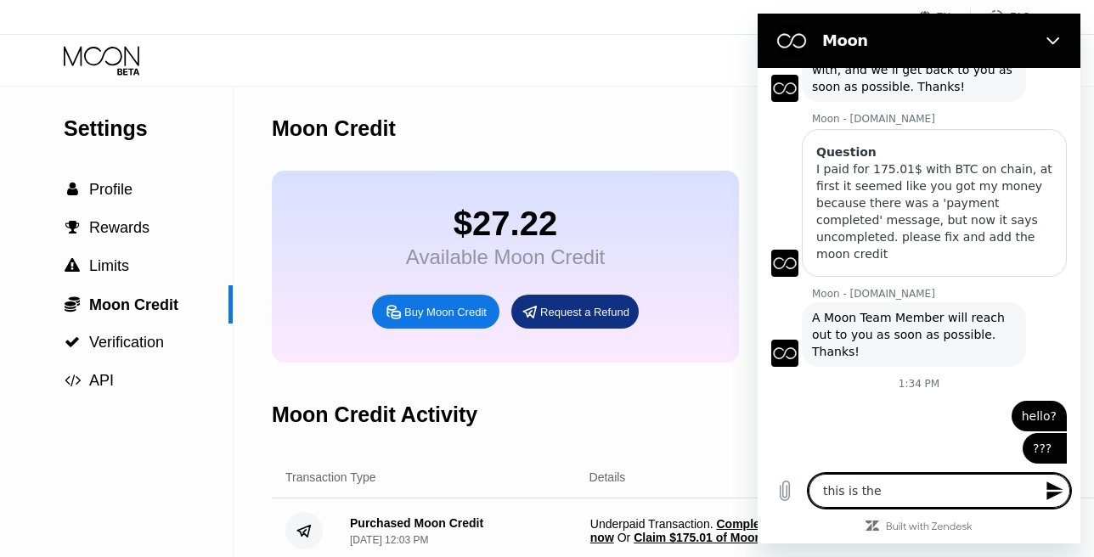
scroll to position [115, 0]
type textarea "x"
type textarea "this is the"
type textarea "x"
type textarea "this is the t"
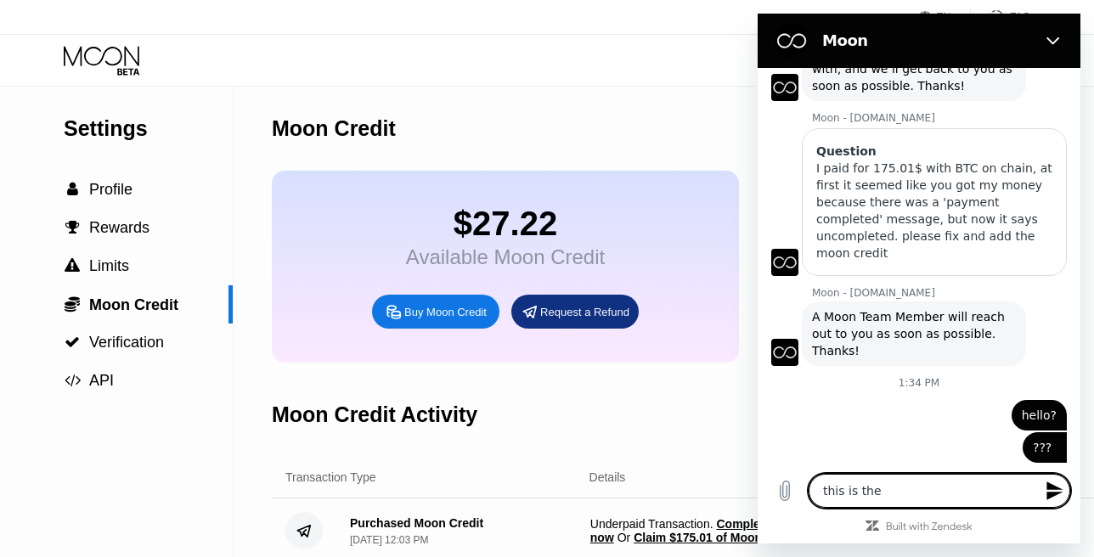
type textarea "x"
type textarea "this is the tr"
type textarea "x"
type textarea "this is the tra"
type textarea "x"
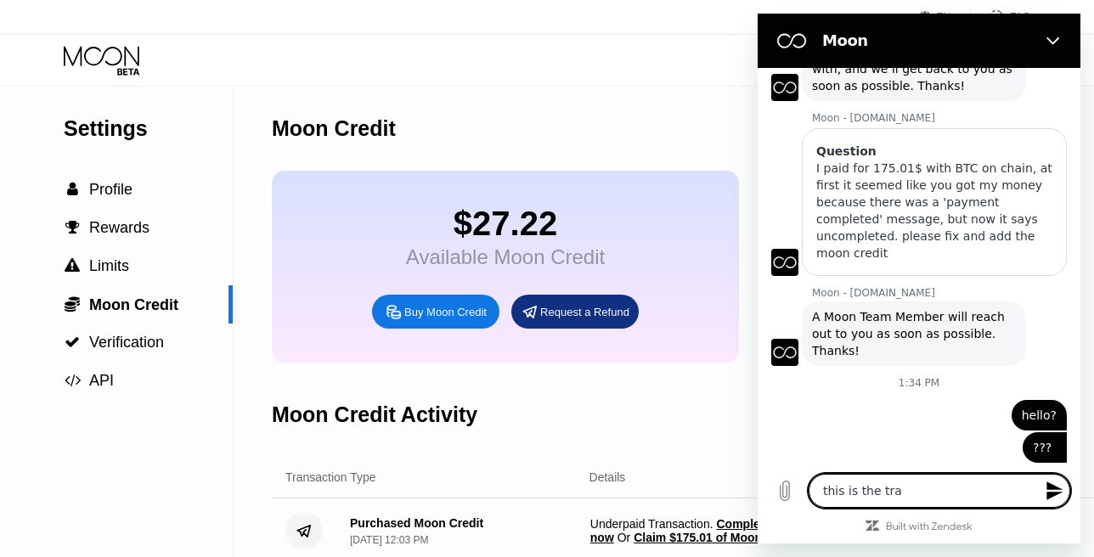
type textarea "this is the tran"
type textarea "x"
type textarea "this is the trans"
type textarea "x"
type textarea "this is the transa"
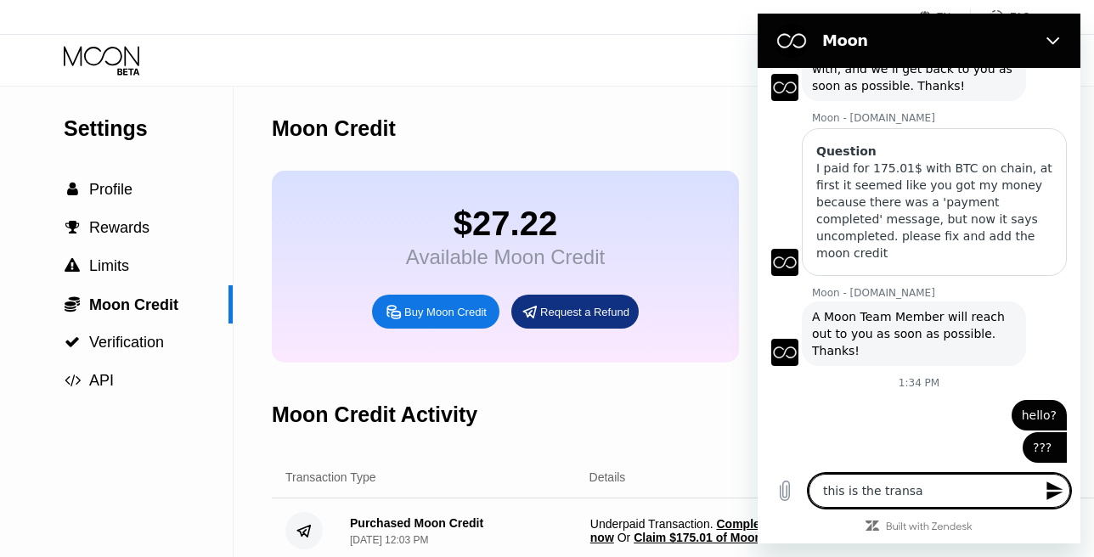
type textarea "x"
type textarea "this is the transac"
type textarea "x"
type textarea "this is the transact"
type textarea "x"
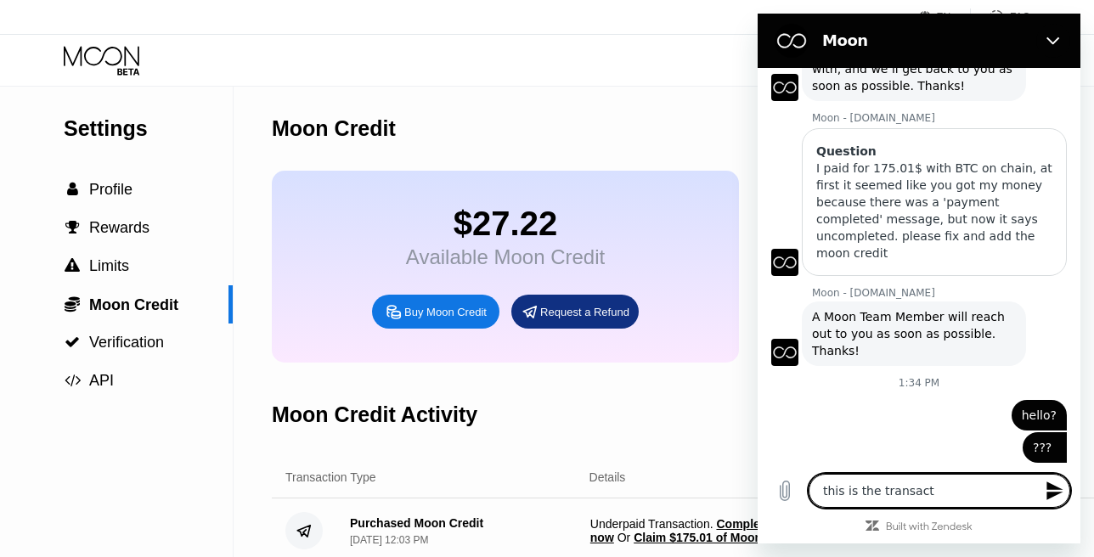
type textarea "this is the transacti"
type textarea "x"
type textarea "this is the transactio"
type textarea "x"
type textarea "this is the transaction"
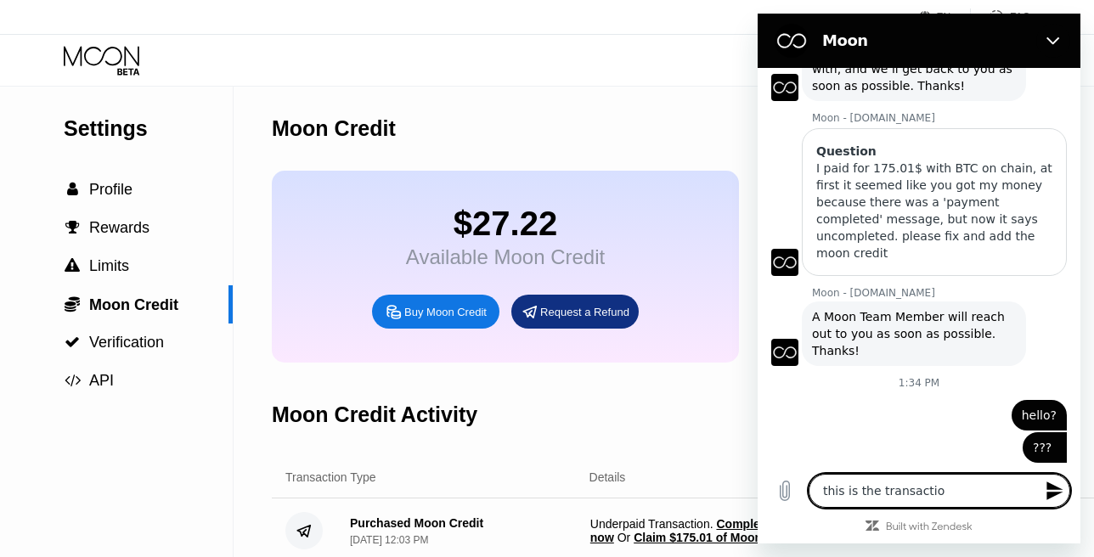
type textarea "x"
type textarea "this is the transaction-"
type textarea "x"
type textarea "this is the transaction-i"
type textarea "x"
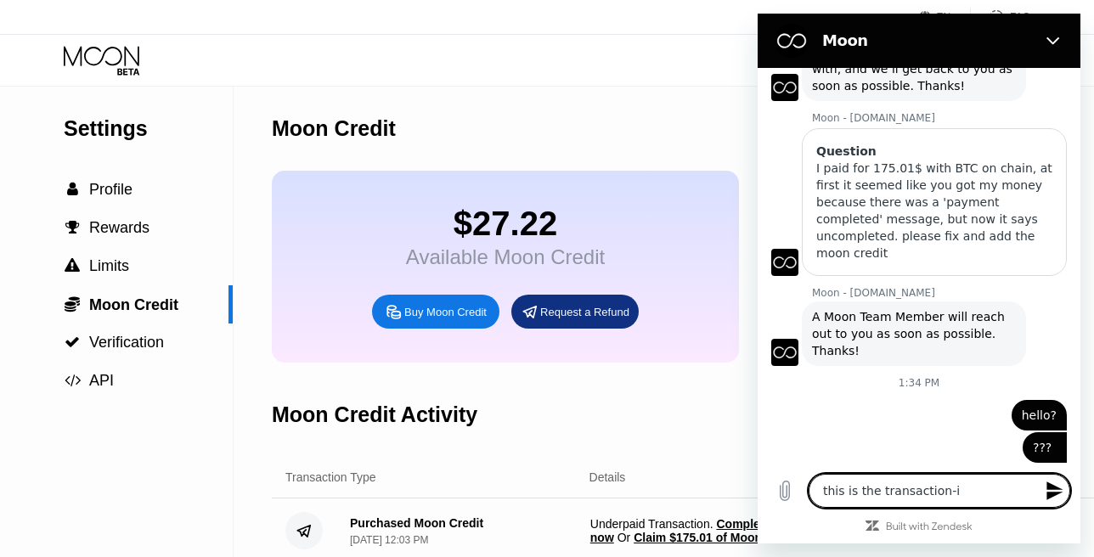
type textarea "this is the transaction-id"
type textarea "x"
type textarea "this is the transaction-id:"
type textarea "x"
paste textarea "ee985b7e865b6b1acff300c51aa1d64e9a23420d24bd1dd33a305676bfc73783"
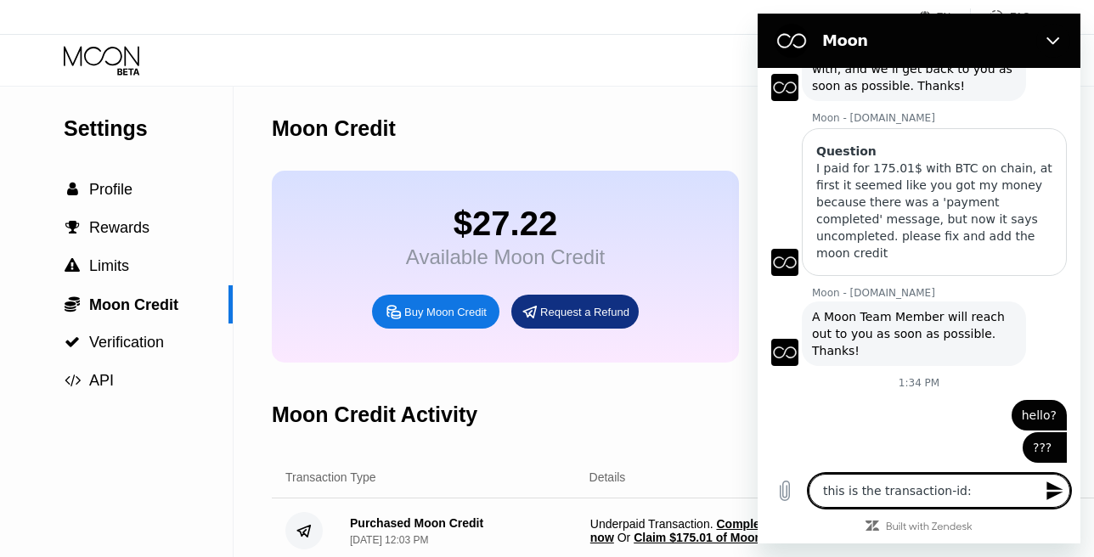
type textarea "this is the transaction-id:ee985b7e865b6b1acff300c51aa1d64e9a23420d24bd1dd33a30…"
type textarea "x"
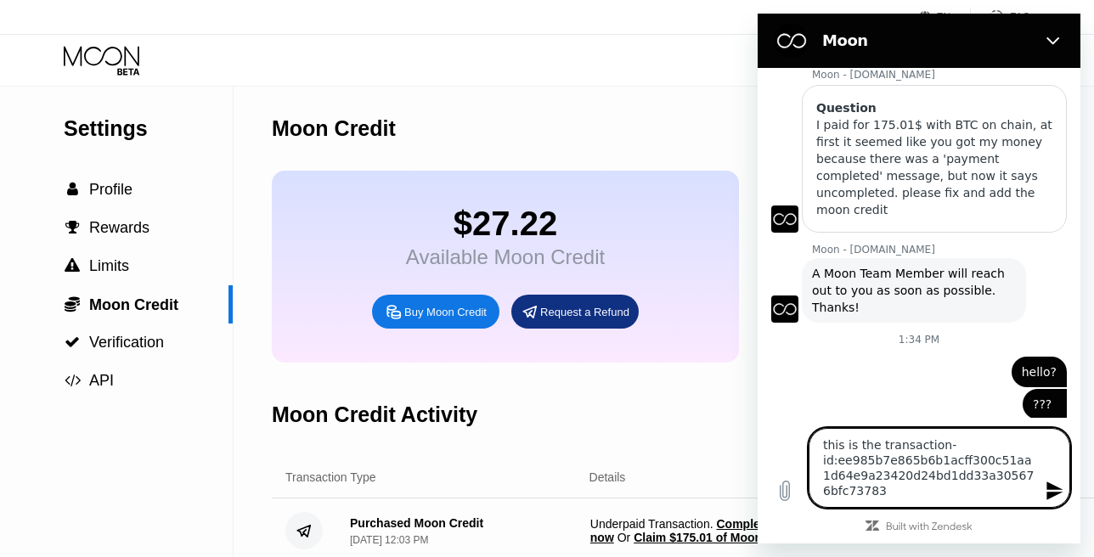
scroll to position [161, 0]
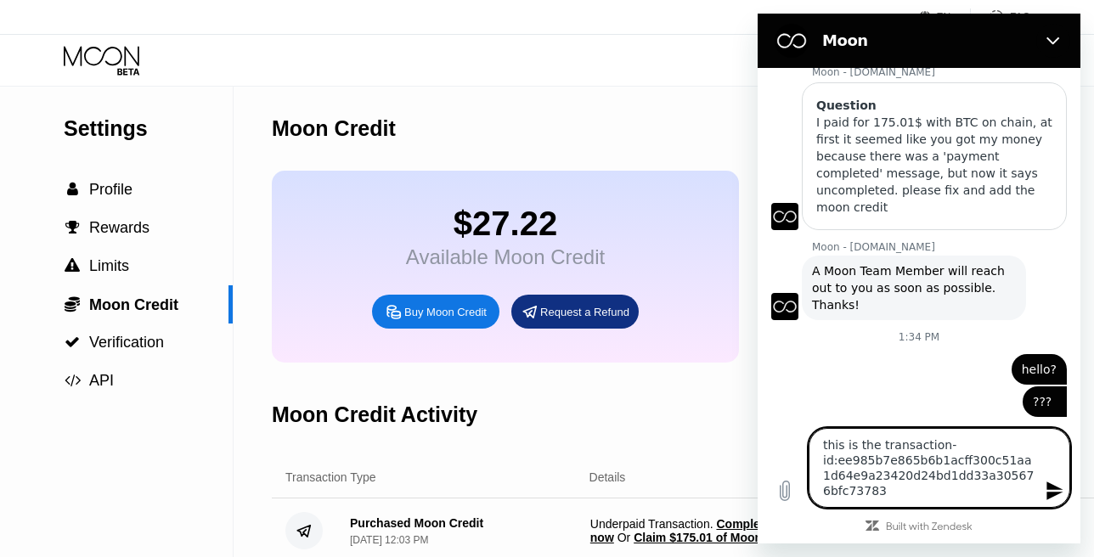
type textarea "this is the transaction-id:ee985b7e865b6b1acff300c51aa1d64e9a23420d24bd1dd33a30…"
type textarea "x"
click at [1056, 495] on icon "Send message" at bounding box center [1054, 491] width 16 height 19
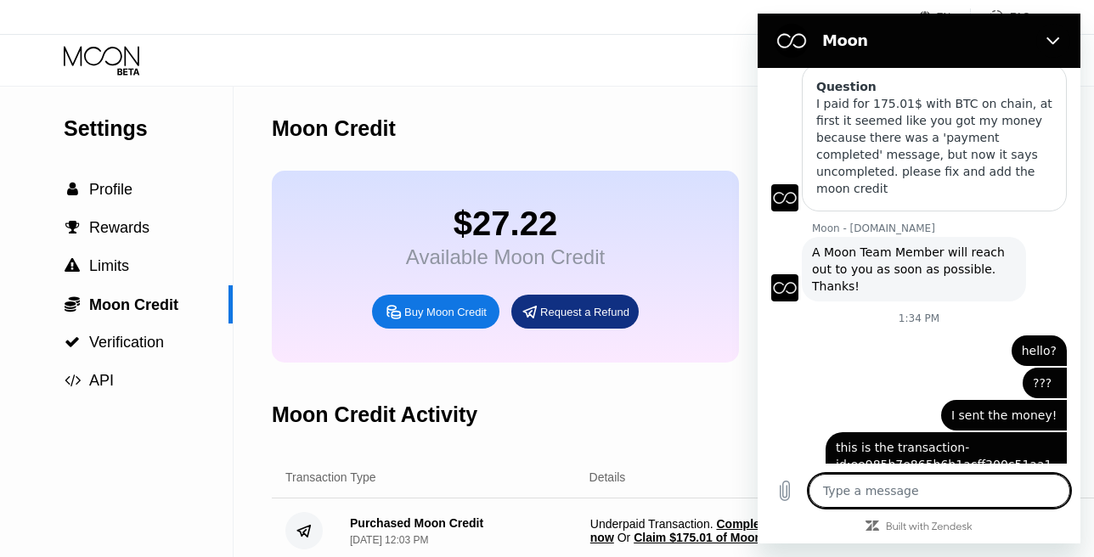
scroll to position [181, 0]
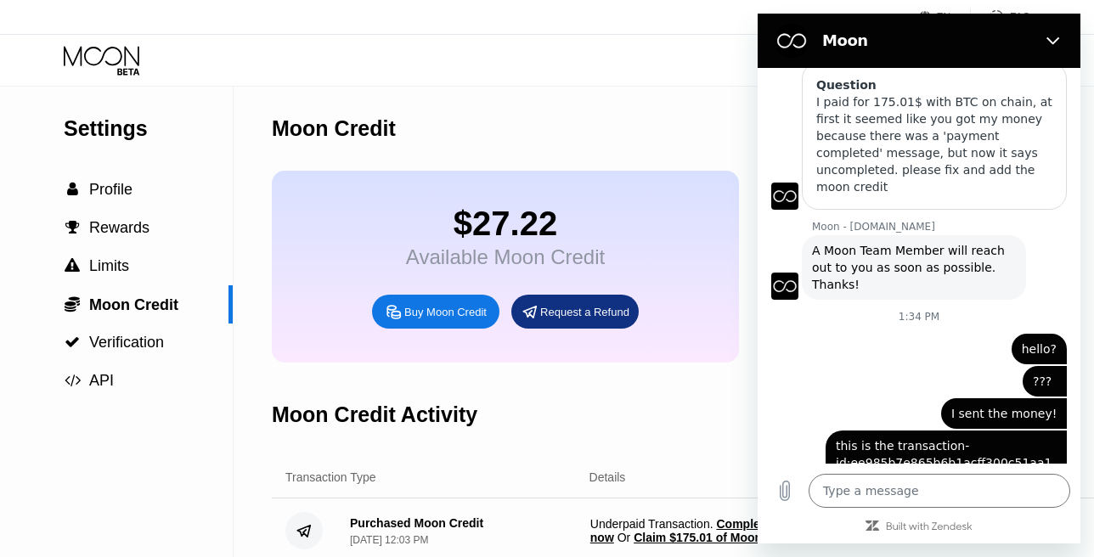
type textarea "x"
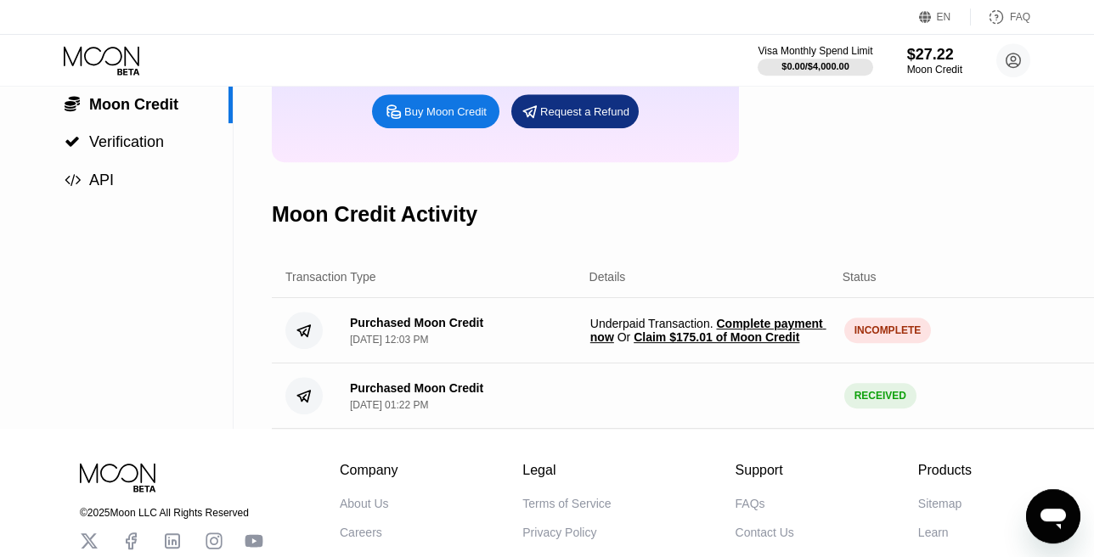
scroll to position [291, 0]
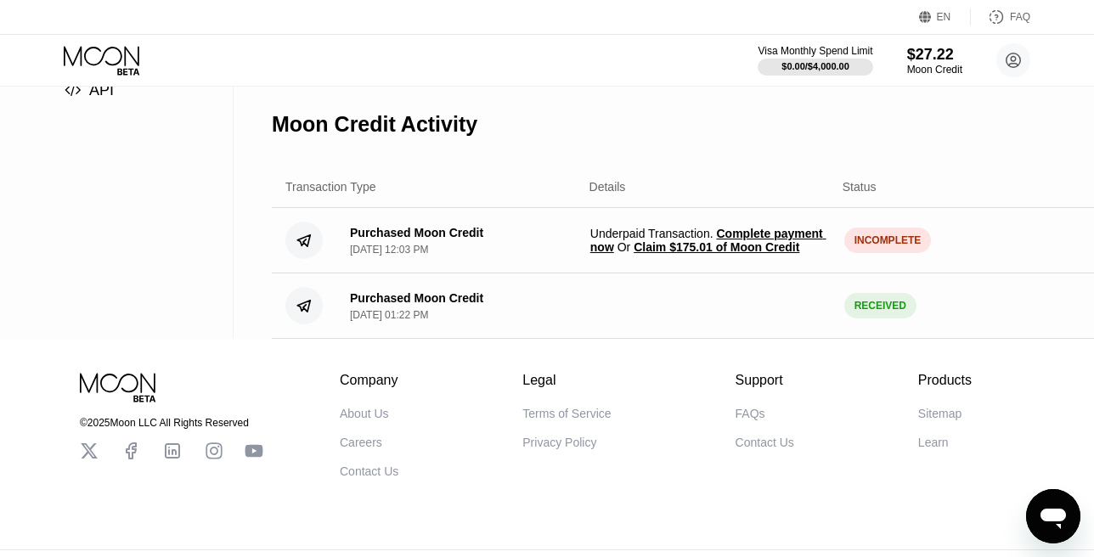
drag, startPoint x: 866, startPoint y: 243, endPoint x: 914, endPoint y: 245, distance: 47.6
click at [914, 245] on div "Purchased Moon Credit [DATE] 12:03 PM Underpaid Transaction . Complete payment …" at bounding box center [716, 240] width 888 height 65
click at [1054, 516] on icon "Open messaging window" at bounding box center [1053, 519] width 25 height 20
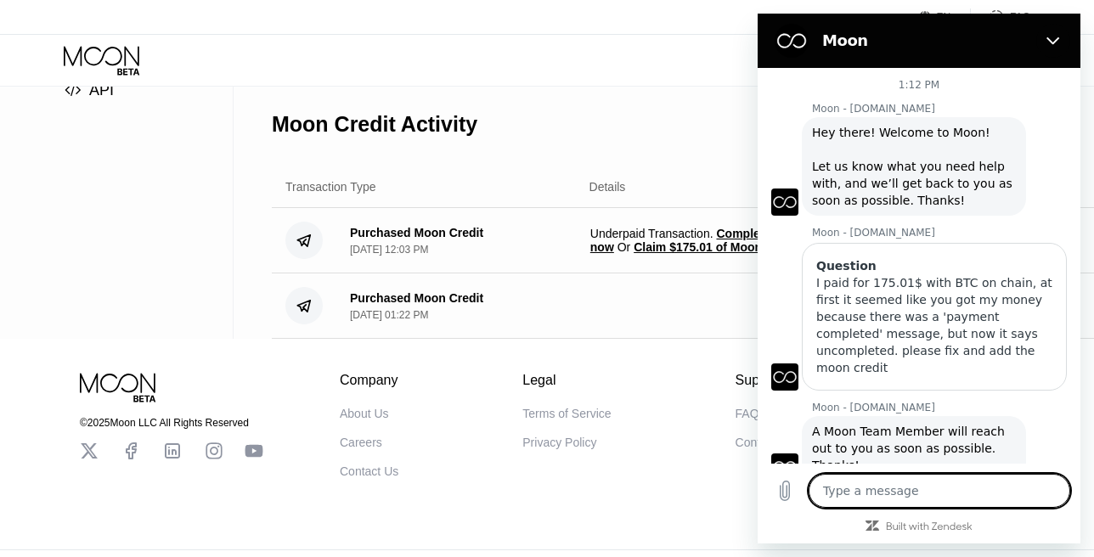
scroll to position [181, 0]
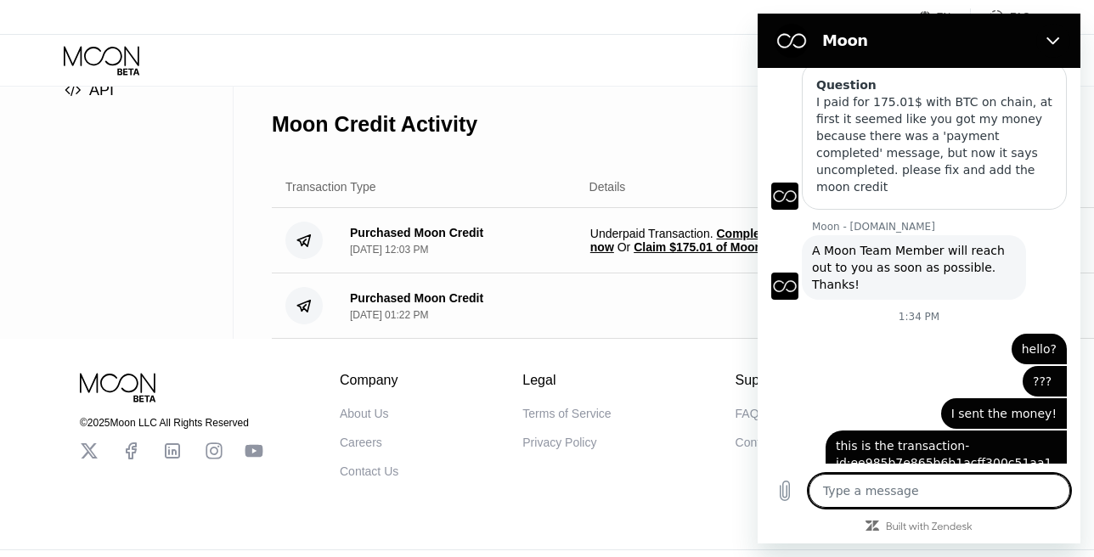
click at [937, 495] on textarea at bounding box center [940, 491] width 262 height 34
type textarea "?"
type textarea "x"
type textarea "??"
type textarea "x"
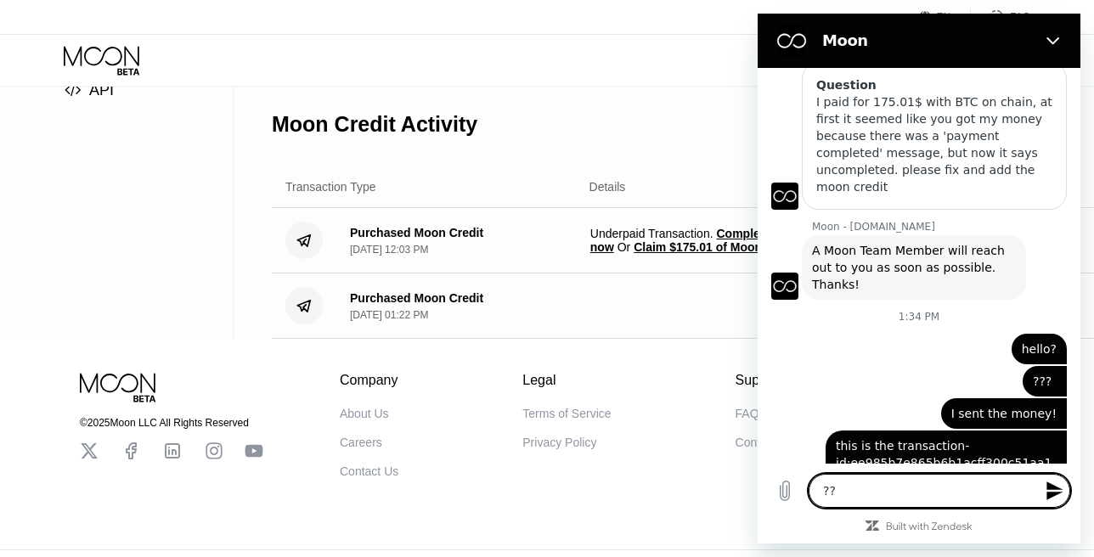
type textarea "???"
type textarea "x"
type textarea "????"
type textarea "x"
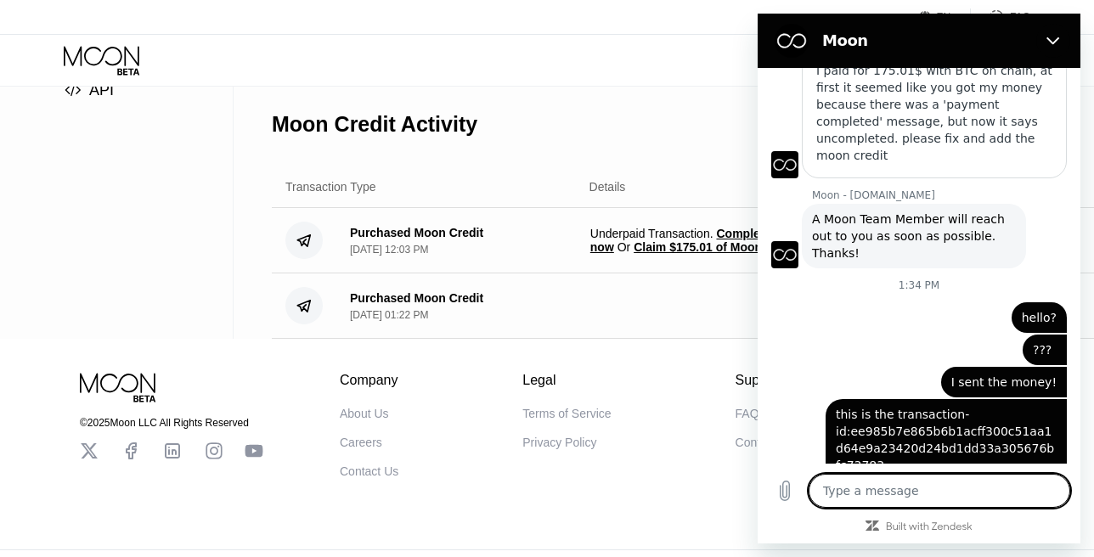
scroll to position [213, 0]
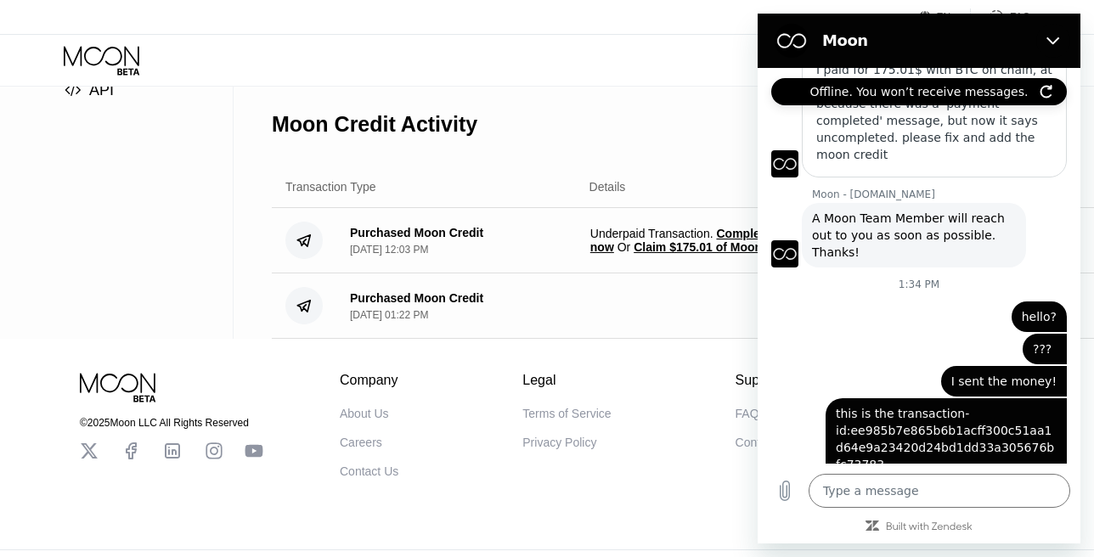
type textarea "x"
